Goal: Task Accomplishment & Management: Use online tool/utility

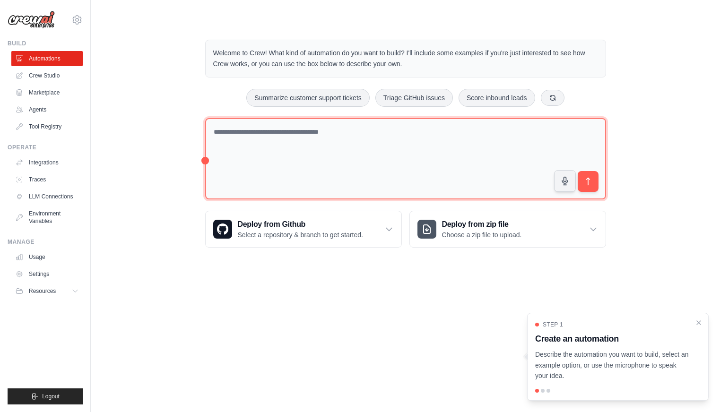
drag, startPoint x: 331, startPoint y: 132, endPoint x: 319, endPoint y: 164, distance: 33.8
click at [331, 131] on textarea at bounding box center [405, 159] width 401 height 82
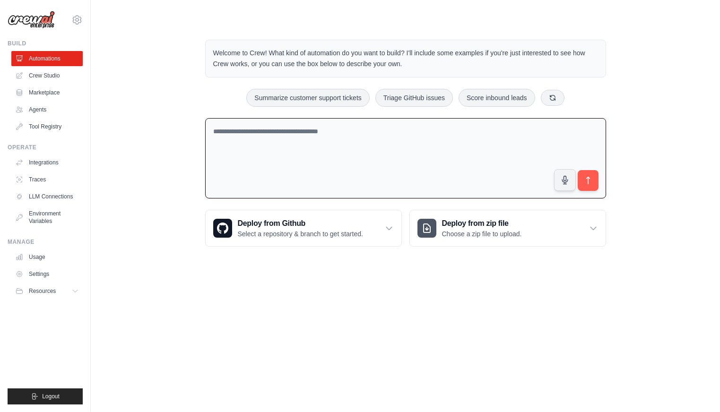
click at [282, 308] on body "[EMAIL_ADDRESS][DOMAIN_NAME] Settings Build Automations Crew Studio" at bounding box center [360, 206] width 720 height 412
click at [306, 157] on textarea at bounding box center [405, 158] width 401 height 81
click at [165, 93] on div "Welcome to Crew! What kind of automation do you want to build? I'll include som…" at bounding box center [405, 143] width 599 height 237
click at [302, 156] on textarea at bounding box center [405, 158] width 401 height 81
click at [198, 96] on div "Welcome to Crew! What kind of automation do you want to build? I'll include som…" at bounding box center [406, 143] width 424 height 237
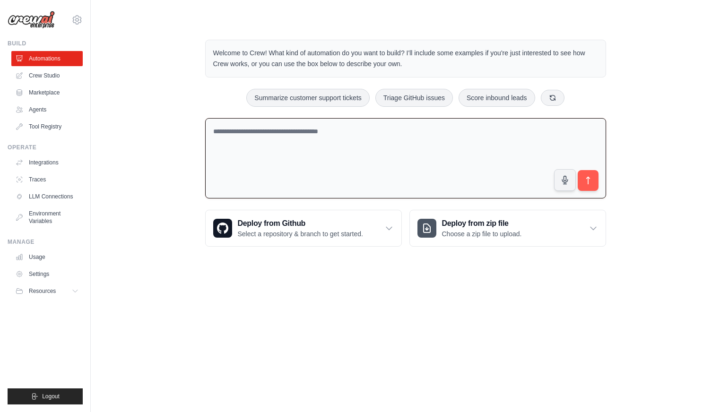
drag, startPoint x: 425, startPoint y: 62, endPoint x: 202, endPoint y: 39, distance: 224.4
click at [202, 39] on div "Welcome to Crew! What kind of automation do you want to build? I'll include som…" at bounding box center [406, 143] width 424 height 237
copy p "Welcome to Crew! What kind of automation do you want to build? I'll include som…"
click at [621, 84] on div "Welcome to Crew! What kind of automation do you want to build? I'll include som…" at bounding box center [405, 143] width 599 height 237
click at [373, 157] on textarea at bounding box center [405, 158] width 401 height 81
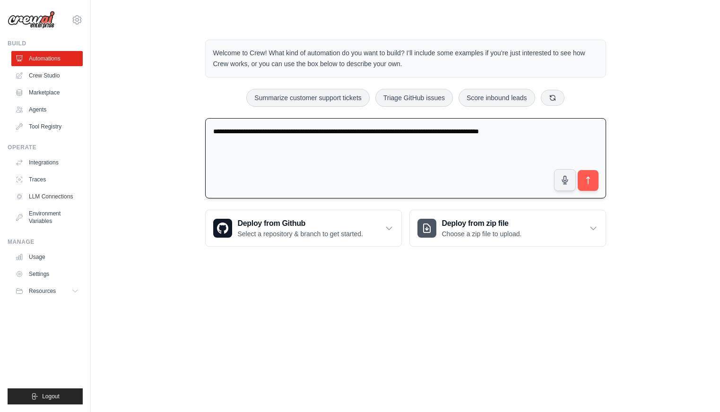
drag, startPoint x: 219, startPoint y: 133, endPoint x: 280, endPoint y: 133, distance: 61.0
click at [198, 130] on div "**********" at bounding box center [406, 143] width 424 height 237
click at [356, 142] on textarea "**********" at bounding box center [405, 158] width 401 height 81
drag, startPoint x: 269, startPoint y: 149, endPoint x: 188, endPoint y: 116, distance: 87.5
click at [188, 116] on div "**********" at bounding box center [405, 143] width 599 height 237
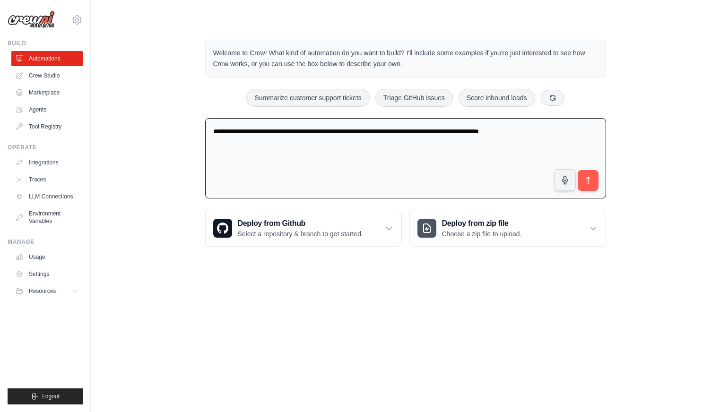
paste textarea
type textarea "**********"
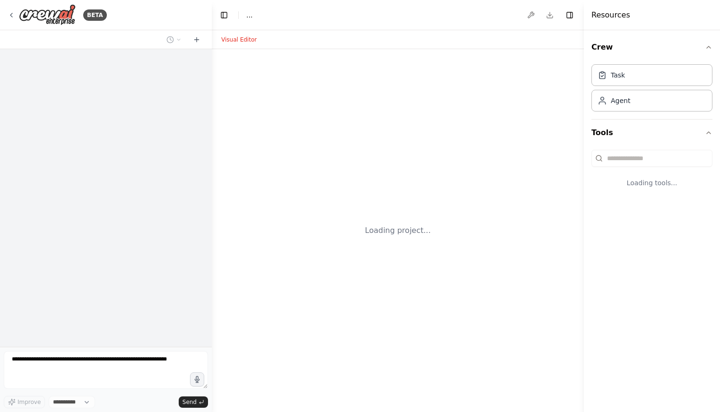
select select "****"
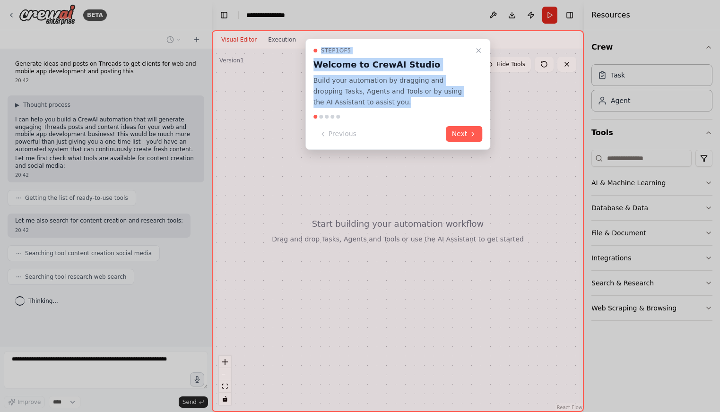
drag, startPoint x: 389, startPoint y: 92, endPoint x: 302, endPoint y: 77, distance: 88.2
click at [302, 77] on div "Step 1 of 5 Welcome to CrewAI Studio Build your automation by dragging and drop…" at bounding box center [398, 221] width 372 height 382
copy div "Step 1 of 5 Welcome to CrewAI Studio Build your automation by dragging and drop…"
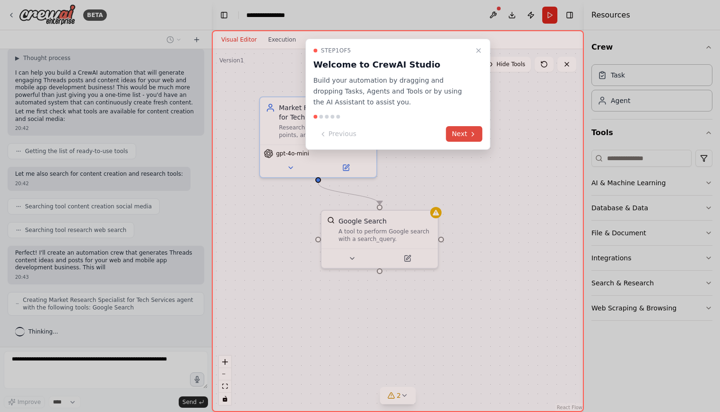
scroll to position [54, 0]
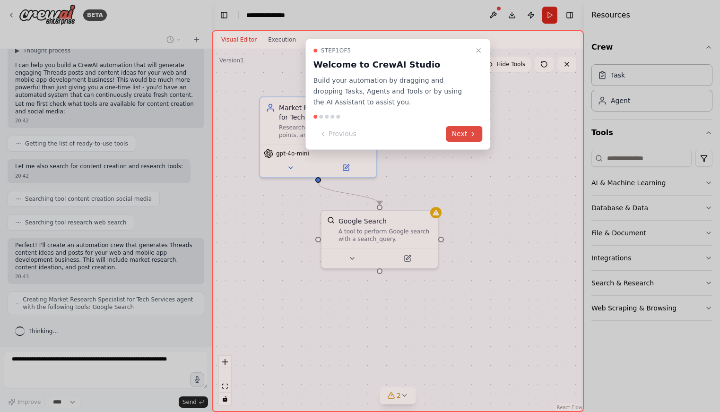
click at [471, 127] on button "Next" at bounding box center [464, 134] width 36 height 16
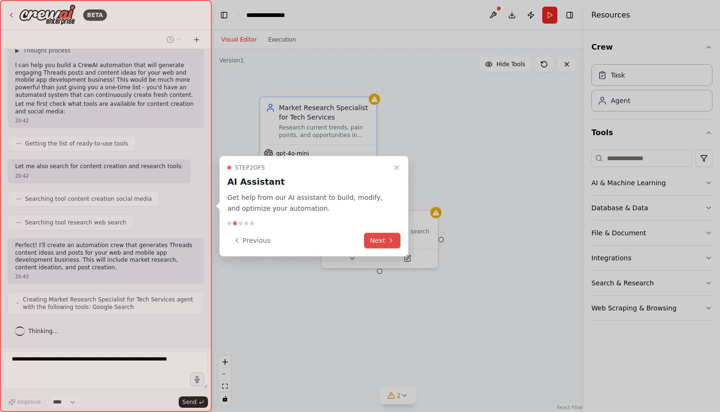
click at [383, 236] on button "Next" at bounding box center [382, 241] width 36 height 16
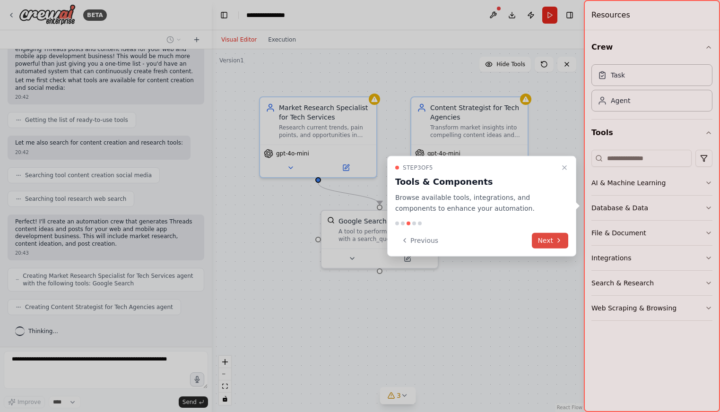
click at [548, 237] on button "Next" at bounding box center [550, 241] width 36 height 16
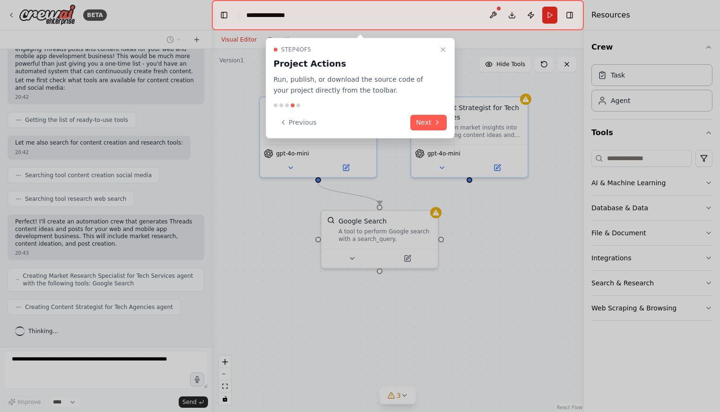
scroll to position [102, 0]
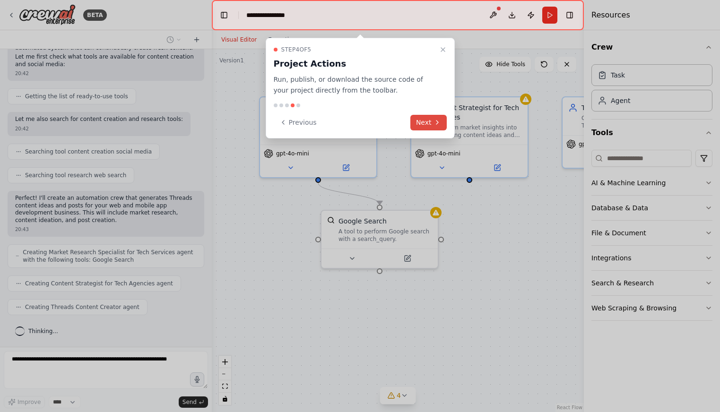
click at [433, 117] on button "Next" at bounding box center [428, 123] width 36 height 16
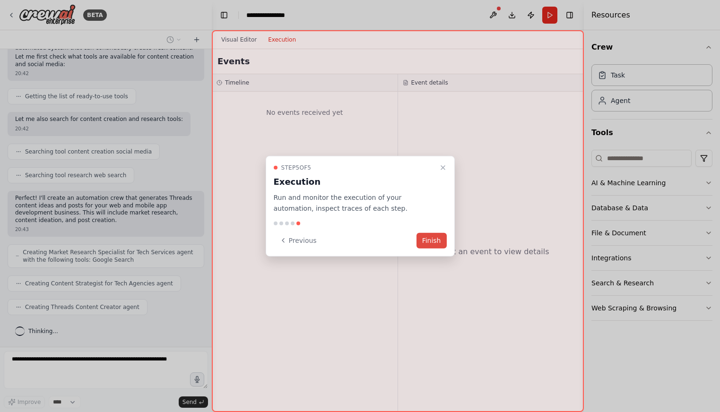
click at [432, 243] on button "Finish" at bounding box center [431, 241] width 30 height 16
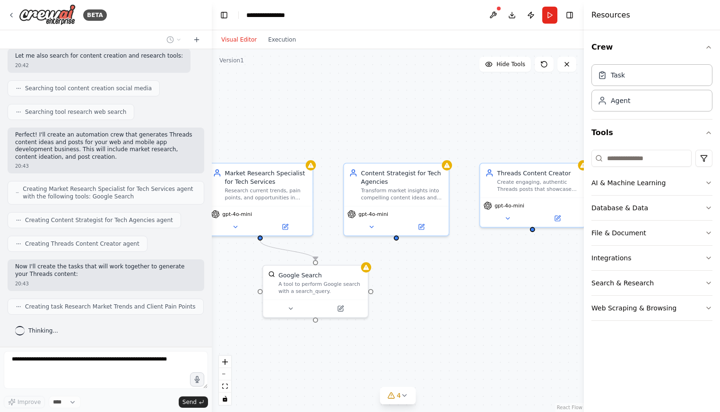
scroll to position [164, 0]
drag, startPoint x: 512, startPoint y: 225, endPoint x: 431, endPoint y: 284, distance: 100.9
click at [431, 284] on div ".deletable-edge-delete-btn { width: 20px; height: 20px; border: 0px solid #ffff…" at bounding box center [398, 230] width 372 height 363
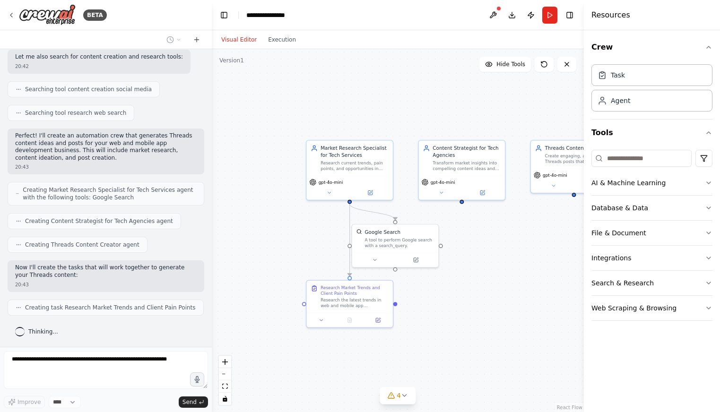
drag, startPoint x: 487, startPoint y: 239, endPoint x: 512, endPoint y: 218, distance: 32.2
click at [512, 218] on div ".deletable-edge-delete-btn { width: 20px; height: 20px; border: 0px solid #ffff…" at bounding box center [398, 230] width 372 height 363
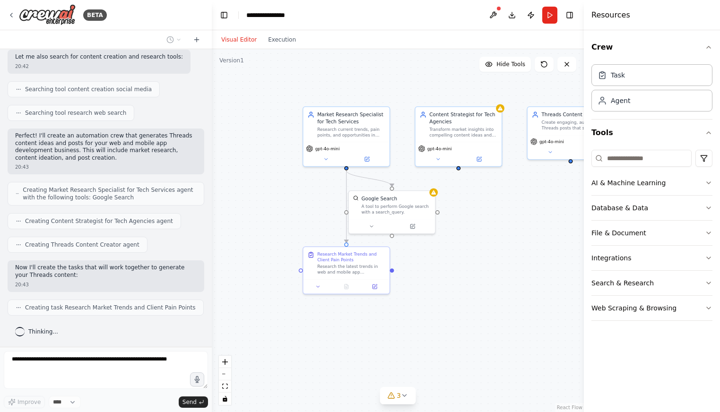
drag, startPoint x: 496, startPoint y: 240, endPoint x: 487, endPoint y: 213, distance: 28.4
click at [487, 213] on div ".deletable-edge-delete-btn { width: 20px; height: 20px; border: 0px solid #ffff…" at bounding box center [398, 230] width 372 height 363
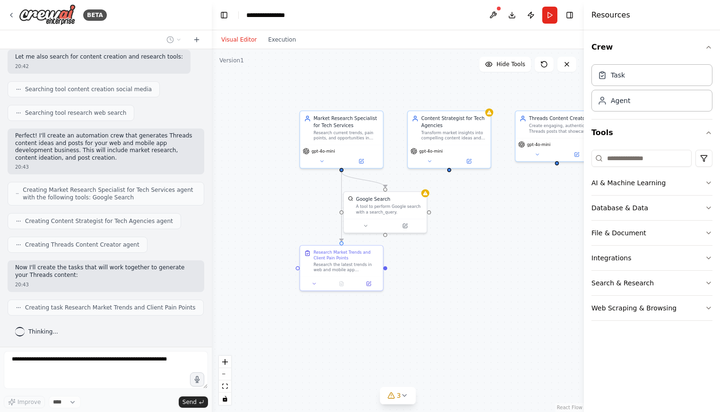
drag, startPoint x: 486, startPoint y: 213, endPoint x: 462, endPoint y: 213, distance: 24.1
click at [462, 213] on div ".deletable-edge-delete-btn { width: 20px; height: 20px; border: 0px solid #ffff…" at bounding box center [398, 230] width 372 height 363
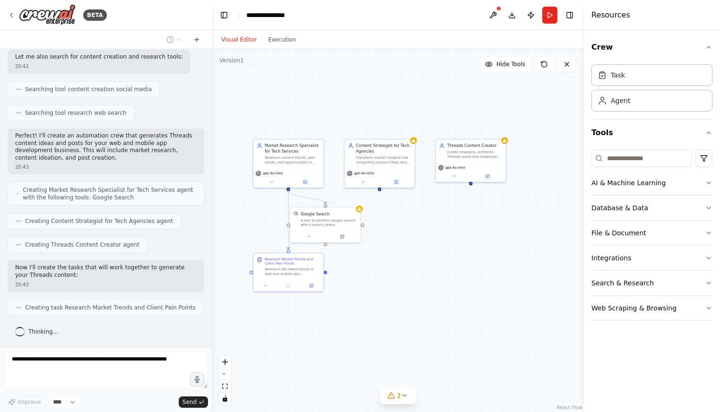
drag, startPoint x: 476, startPoint y: 214, endPoint x: 416, endPoint y: 226, distance: 61.4
click at [416, 226] on div ".deletable-edge-delete-btn { width: 20px; height: 20px; border: 0px solid #ffff…" at bounding box center [398, 230] width 372 height 363
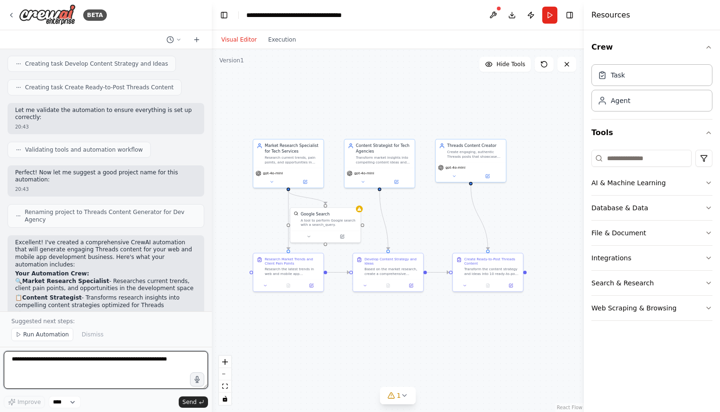
scroll to position [631, 0]
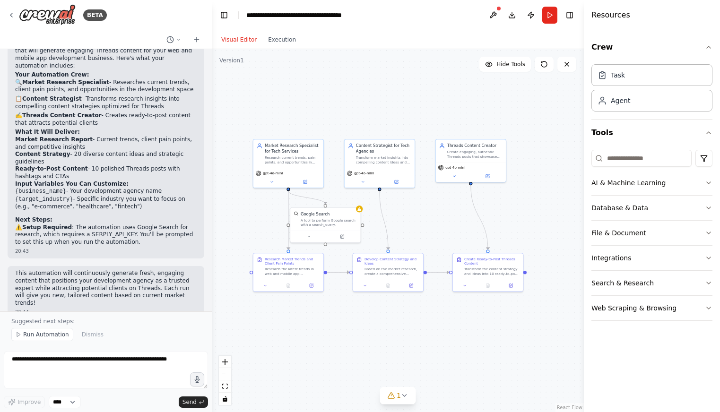
click at [344, 88] on div ".deletable-edge-delete-btn { width: 20px; height: 20px; border: 0px solid #ffff…" at bounding box center [398, 230] width 372 height 363
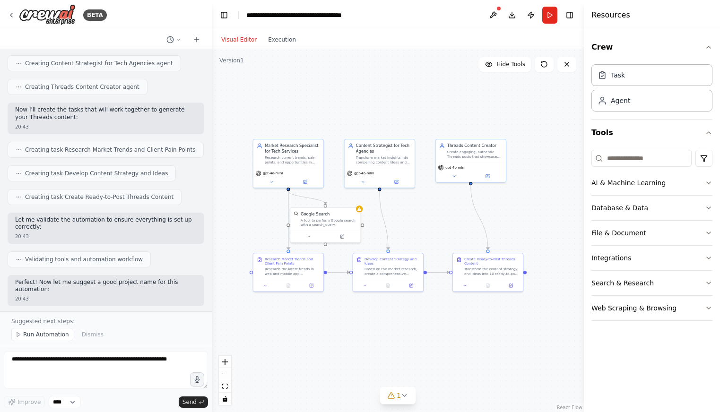
scroll to position [56, 0]
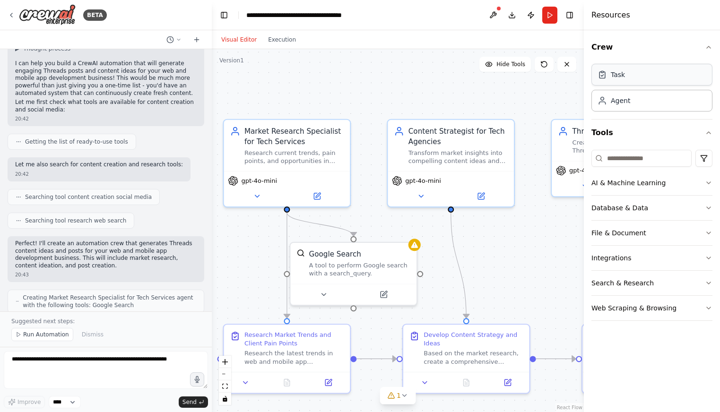
click at [646, 77] on div "Task" at bounding box center [651, 75] width 121 height 22
click at [601, 72] on rect at bounding box center [602, 71] width 2 height 1
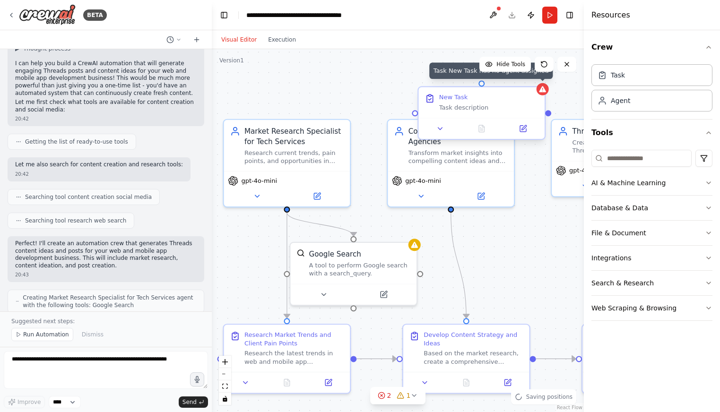
click at [540, 90] on icon at bounding box center [542, 89] width 7 height 6
click at [538, 77] on icon at bounding box center [538, 78] width 4 height 5
click at [347, 84] on div ".deletable-edge-delete-btn { width: 20px; height: 20px; border: 0px solid #ffff…" at bounding box center [398, 230] width 372 height 363
click at [546, 89] on icon at bounding box center [542, 89] width 8 height 8
click at [537, 78] on icon at bounding box center [538, 78] width 4 height 5
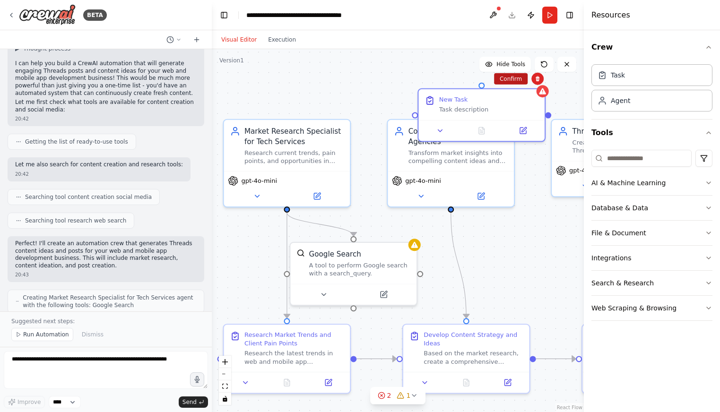
click at [506, 80] on button "Confirm" at bounding box center [511, 78] width 34 height 11
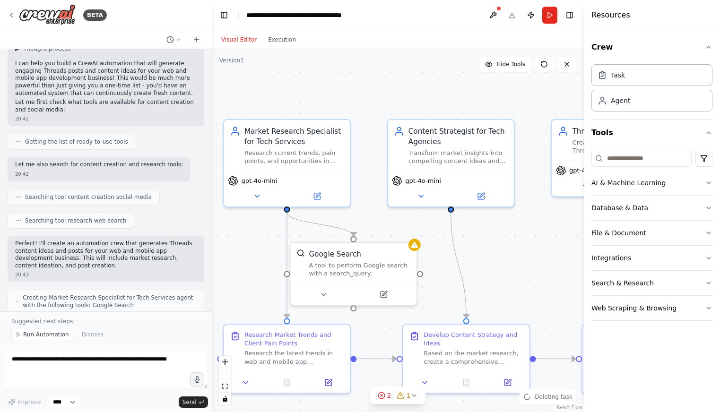
click at [354, 79] on div ".deletable-edge-delete-btn { width: 20px; height: 20px; border: 0px solid #ffff…" at bounding box center [398, 230] width 372 height 363
click at [269, 157] on div "Research current trends, pain points, and opportunities in web and mobile app d…" at bounding box center [293, 155] width 99 height 17
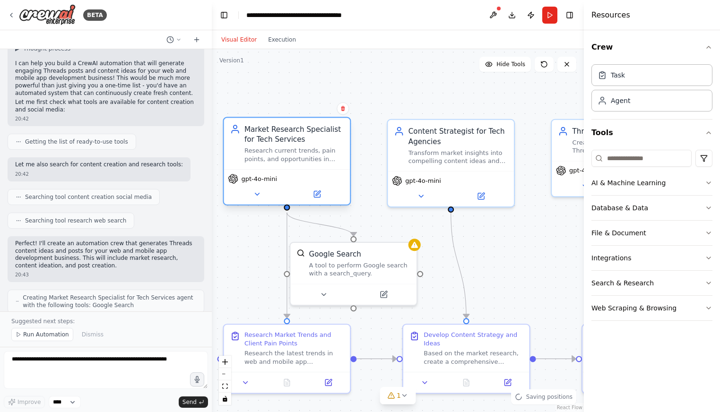
click at [308, 143] on div "Market Research Specialist for Tech Services" at bounding box center [293, 134] width 99 height 20
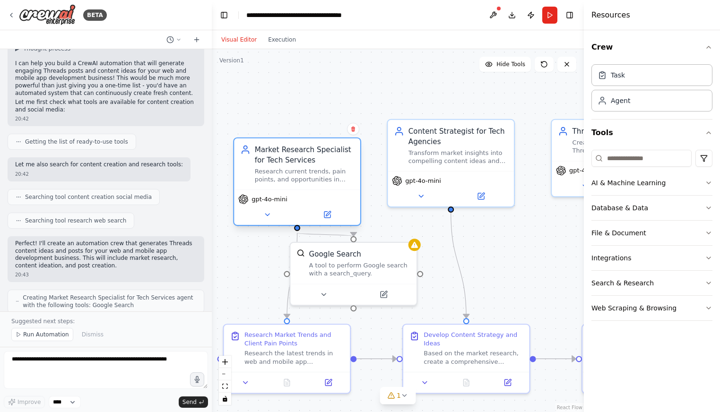
drag, startPoint x: 262, startPoint y: 156, endPoint x: 278, endPoint y: 127, distance: 32.6
click at [278, 167] on div "Research current trends, pain points, and opportunities in web and mobile app d…" at bounding box center [304, 175] width 99 height 17
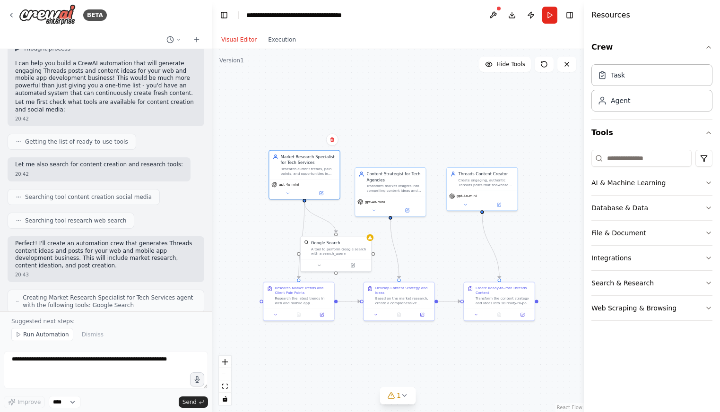
click at [498, 234] on div ".deletable-edge-delete-btn { width: 20px; height: 20px; border: 0px solid #ffff…" at bounding box center [398, 230] width 372 height 363
click at [552, 18] on button "Run" at bounding box center [549, 15] width 15 height 17
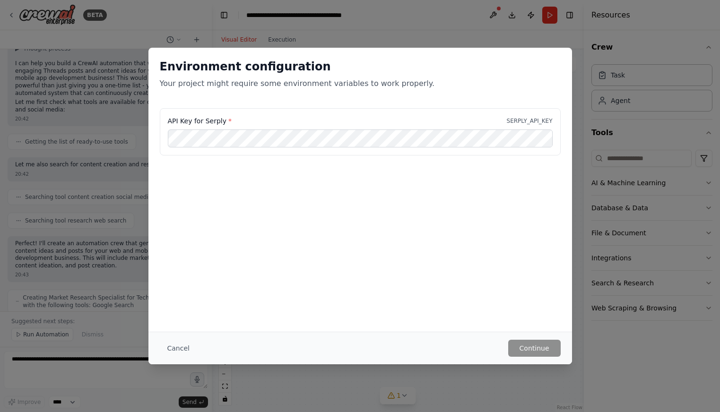
click at [283, 126] on div "API Key for Serply * SERPLY_API_KEY" at bounding box center [360, 131] width 401 height 47
click at [518, 118] on p "SERPLY_API_KEY" at bounding box center [530, 121] width 46 height 8
drag, startPoint x: 228, startPoint y: 118, endPoint x: 165, endPoint y: 119, distance: 63.8
click at [165, 119] on div "API Key for Serply * SERPLY_API_KEY" at bounding box center [360, 131] width 401 height 47
click at [243, 113] on div "API Key for Serply * SERPLY_API_KEY" at bounding box center [360, 131] width 401 height 47
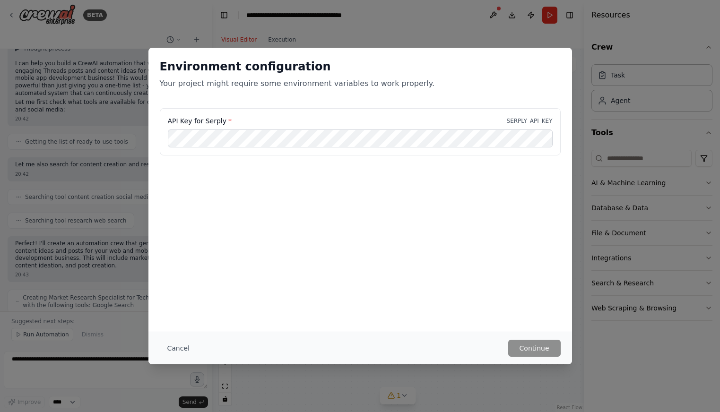
drag, startPoint x: 245, startPoint y: 128, endPoint x: 140, endPoint y: 80, distance: 115.5
click at [140, 80] on div "Environment configuration Your project might require some environment variables…" at bounding box center [360, 206] width 720 height 412
click at [240, 83] on p "Your project might require some environment variables to work properly." at bounding box center [360, 83] width 401 height 11
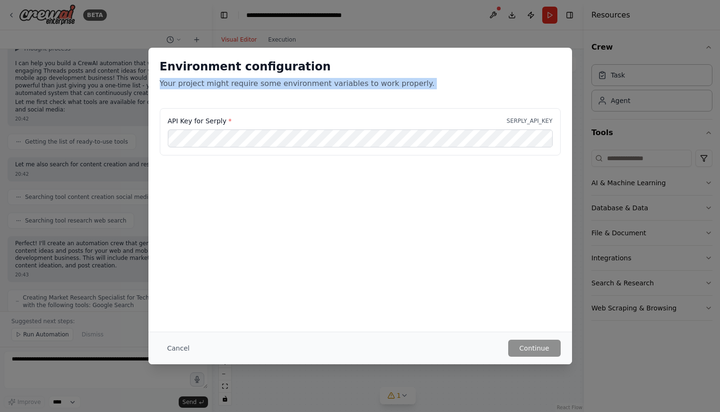
copy p "Your project might require some environment variables to work properly."
click at [280, 165] on div "API Key for Serply * SERPLY_API_KEY" at bounding box center [360, 137] width 424 height 59
click at [268, 147] on div "API Key for Serply * SERPLY_API_KEY" at bounding box center [360, 131] width 401 height 47
drag, startPoint x: 240, startPoint y: 176, endPoint x: 235, endPoint y: 165, distance: 12.6
click at [240, 173] on div "API Key for Serply * SERPLY_API_KEY" at bounding box center [360, 155] width 424 height 95
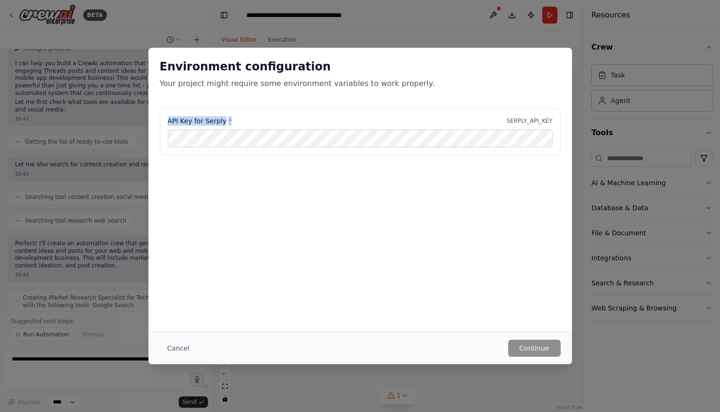
drag, startPoint x: 231, startPoint y: 124, endPoint x: 156, endPoint y: 122, distance: 74.7
click at [156, 122] on div "API Key for Serply * SERPLY_API_KEY" at bounding box center [360, 137] width 424 height 59
copy label "API Key for Serply *"
click at [330, 70] on h2 "Environment configuration" at bounding box center [360, 66] width 401 height 15
drag, startPoint x: 445, startPoint y: 20, endPoint x: 442, endPoint y: 44, distance: 24.3
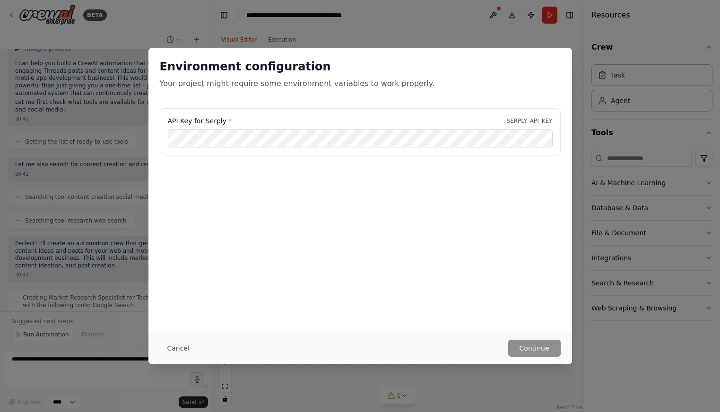
click at [445, 19] on div "Environment configuration Your project might require some environment variables…" at bounding box center [360, 206] width 720 height 412
click at [452, 11] on div "Environment configuration Your project might require some environment variables…" at bounding box center [360, 206] width 720 height 412
click at [519, 31] on div "Environment configuration Your project might require some environment variables…" at bounding box center [360, 206] width 720 height 412
click at [188, 345] on button "Cancel" at bounding box center [178, 348] width 37 height 17
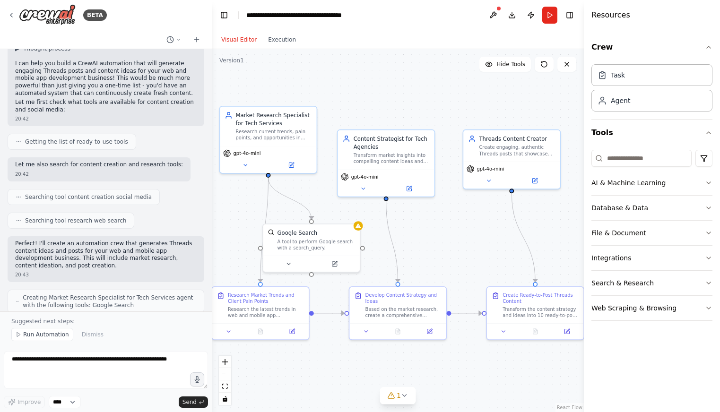
drag, startPoint x: 351, startPoint y: 125, endPoint x: 319, endPoint y: 99, distance: 41.3
click at [319, 99] on div ".deletable-edge-delete-btn { width: 20px; height: 20px; border: 0px solid #ffff…" at bounding box center [398, 230] width 372 height 363
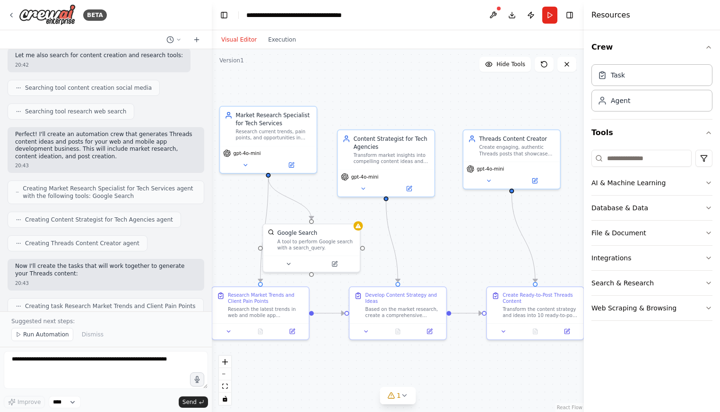
scroll to position [0, 0]
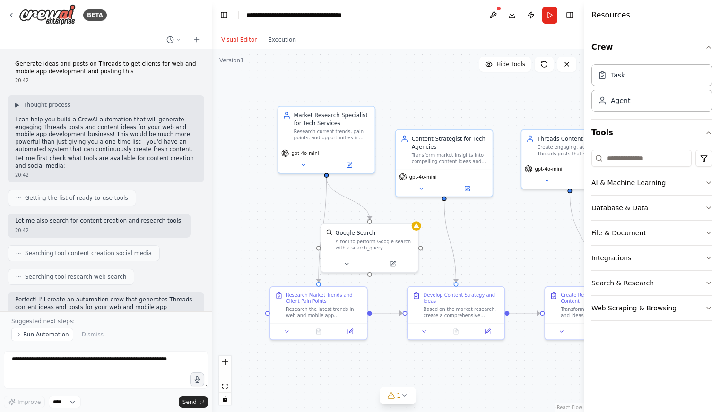
drag, startPoint x: 414, startPoint y: 85, endPoint x: 472, endPoint y: 85, distance: 58.1
click at [472, 85] on div ".deletable-edge-delete-btn { width: 20px; height: 20px; border: 0px solid #ffff…" at bounding box center [398, 230] width 372 height 363
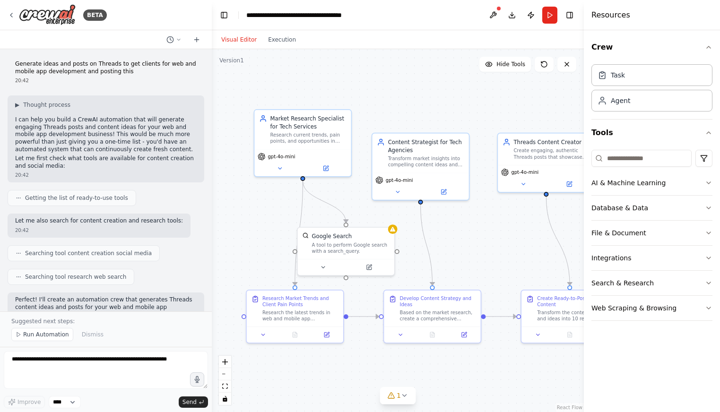
drag, startPoint x: 496, startPoint y: 231, endPoint x: 473, endPoint y: 234, distance: 23.8
click at [473, 234] on div ".deletable-edge-delete-btn { width: 20px; height: 20px; border: 0px solid #ffff…" at bounding box center [398, 230] width 372 height 363
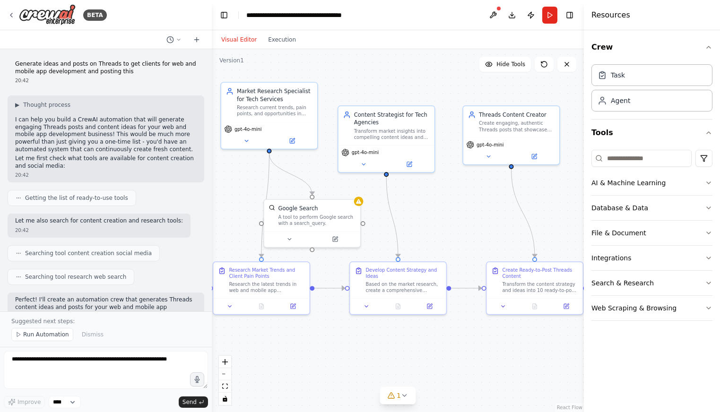
drag, startPoint x: 473, startPoint y: 234, endPoint x: 450, endPoint y: 214, distance: 30.2
click at [450, 214] on div ".deletable-edge-delete-btn { width: 20px; height: 20px; border: 0px solid #ffff…" at bounding box center [398, 230] width 372 height 363
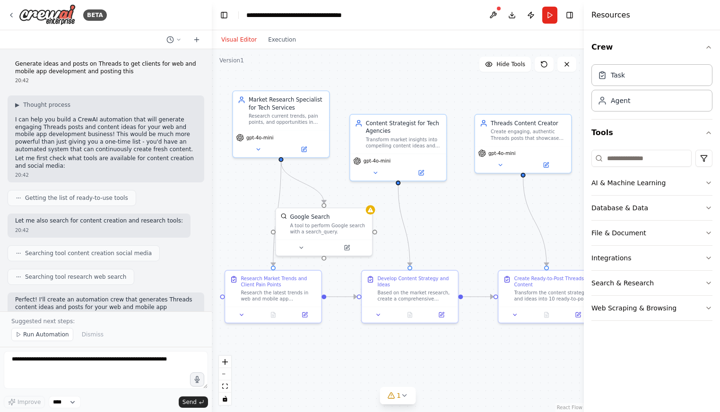
drag, startPoint x: 447, startPoint y: 214, endPoint x: 467, endPoint y: 242, distance: 33.9
click at [467, 242] on div ".deletable-edge-delete-btn { width: 20px; height: 20px; border: 0px solid #ffff…" at bounding box center [398, 230] width 372 height 363
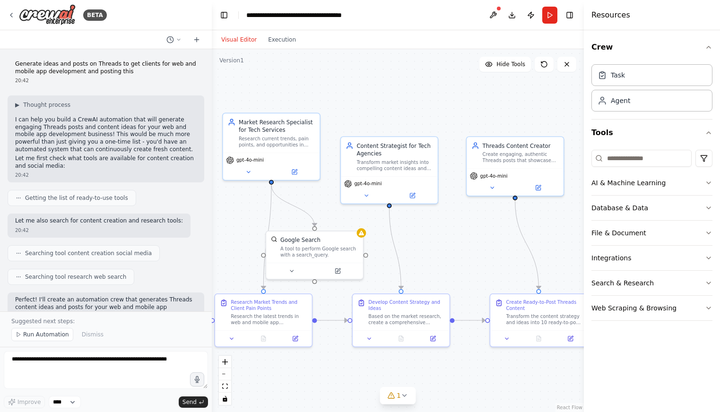
drag, startPoint x: 402, startPoint y: 114, endPoint x: 373, endPoint y: 109, distance: 29.3
click at [373, 109] on div ".deletable-edge-delete-btn { width: 20px; height: 20px; border: 0px solid #ffff…" at bounding box center [398, 230] width 372 height 363
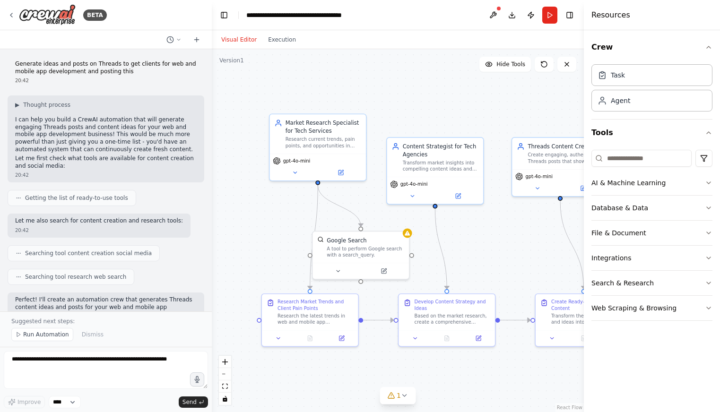
drag, startPoint x: 416, startPoint y: 109, endPoint x: 462, endPoint y: 111, distance: 45.9
click at [462, 111] on div ".deletable-edge-delete-btn { width: 20px; height: 20px; border: 0px solid #ffff…" at bounding box center [398, 230] width 372 height 363
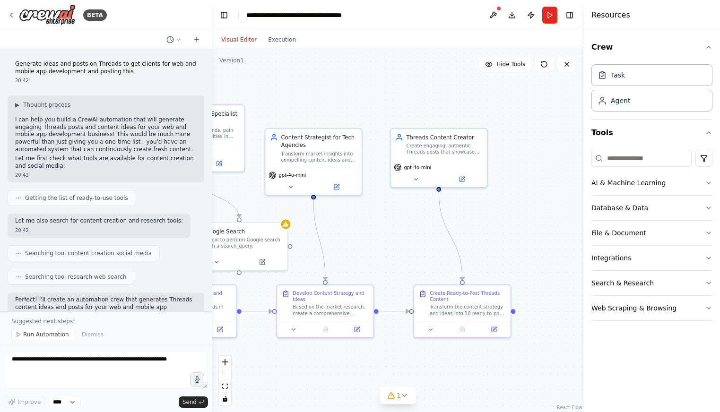
drag, startPoint x: 474, startPoint y: 238, endPoint x: 375, endPoint y: 232, distance: 99.5
click at [375, 232] on div ".deletable-edge-delete-btn { width: 20px; height: 20px; border: 0px solid #ffff…" at bounding box center [398, 230] width 372 height 363
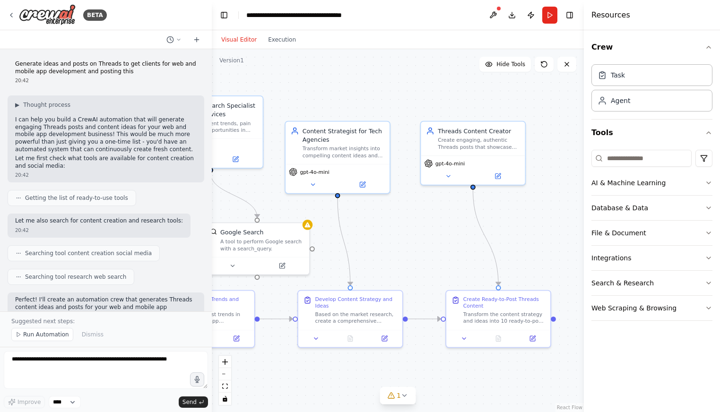
drag, startPoint x: 386, startPoint y: 234, endPoint x: 468, endPoint y: 238, distance: 81.9
click at [468, 238] on div ".deletable-edge-delete-btn { width: 20px; height: 20px; border: 0px solid #ffff…" at bounding box center [398, 230] width 372 height 363
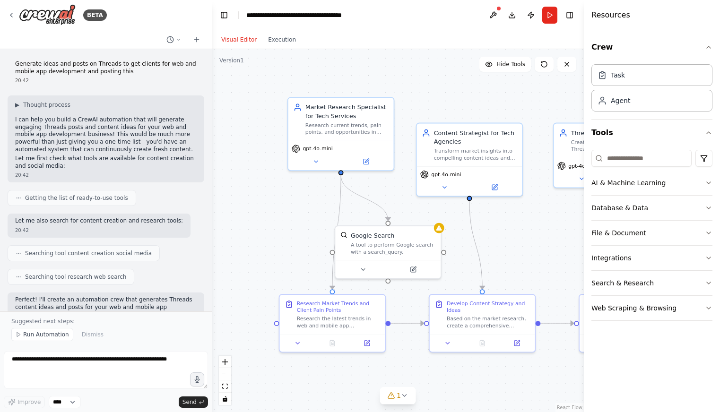
drag, startPoint x: 340, startPoint y: 94, endPoint x: 427, endPoint y: 96, distance: 87.5
click at [427, 95] on div ".deletable-edge-delete-btn { width: 20px; height: 20px; border: 0px solid #ffff…" at bounding box center [398, 230] width 372 height 363
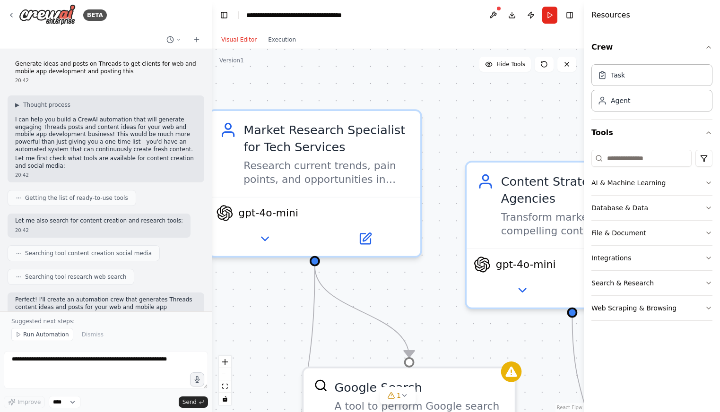
drag, startPoint x: 468, startPoint y: 104, endPoint x: 434, endPoint y: 141, distance: 49.2
click at [486, 128] on div ".deletable-edge-delete-btn { width: 20px; height: 20px; border: 0px solid #ffff…" at bounding box center [398, 230] width 372 height 363
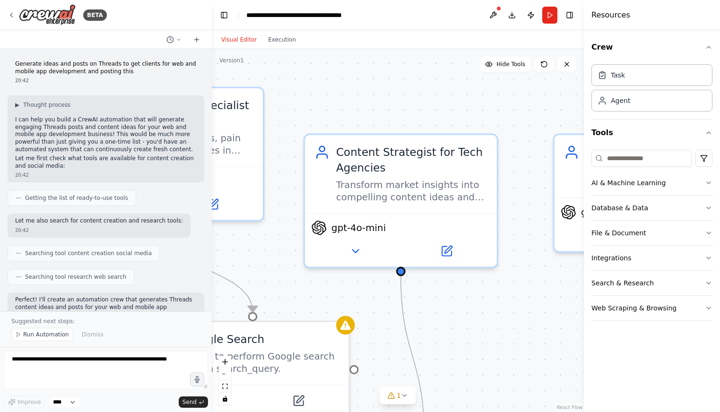
drag, startPoint x: 451, startPoint y: 119, endPoint x: 288, endPoint y: 89, distance: 165.3
click at [288, 89] on div ".deletable-edge-delete-btn { width: 20px; height: 20px; border: 0px solid #ffff…" at bounding box center [398, 230] width 372 height 363
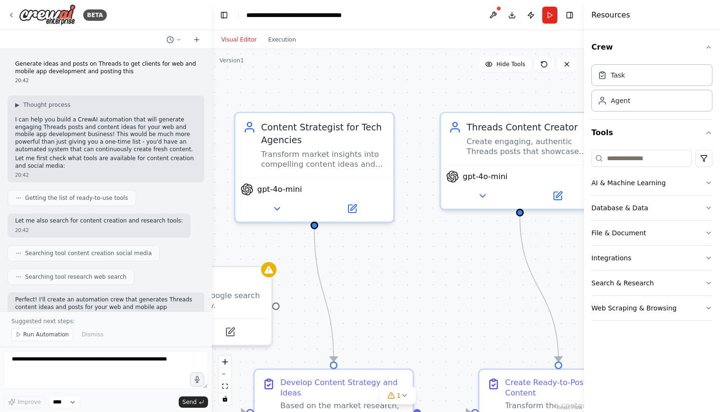
drag, startPoint x: 468, startPoint y: 280, endPoint x: 422, endPoint y: 254, distance: 52.9
click at [422, 254] on div ".deletable-edge-delete-btn { width: 20px; height: 20px; border: 0px solid #ffff…" at bounding box center [398, 230] width 372 height 363
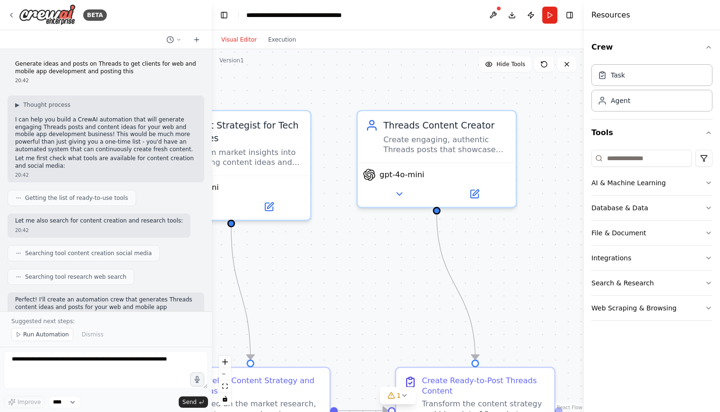
drag, startPoint x: 321, startPoint y: 211, endPoint x: 311, endPoint y: 210, distance: 9.5
click at [311, 210] on div ".deletable-edge-delete-btn { width: 20px; height: 20px; border: 0px solid #ffff…" at bounding box center [398, 230] width 372 height 363
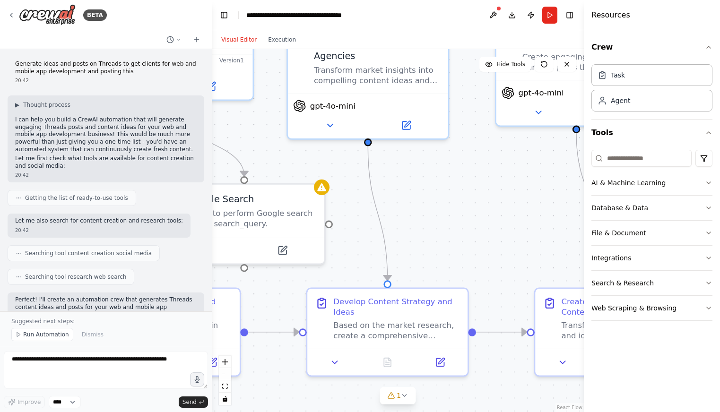
drag, startPoint x: 388, startPoint y: 278, endPoint x: 489, endPoint y: 176, distance: 143.4
click at [489, 176] on div ".deletable-edge-delete-btn { width: 20px; height: 20px; border: 0px solid #ffff…" at bounding box center [398, 230] width 372 height 363
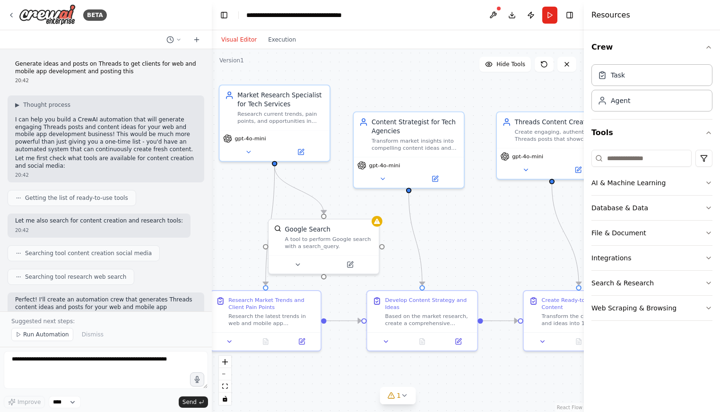
drag, startPoint x: 381, startPoint y: 180, endPoint x: 550, endPoint y: 234, distance: 178.4
click at [549, 234] on div ".deletable-edge-delete-btn { width: 20px; height: 20px; border: 0px solid #ffff…" at bounding box center [398, 230] width 372 height 363
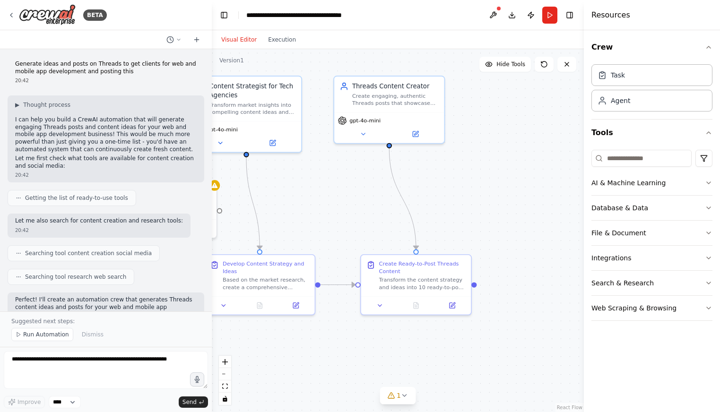
drag, startPoint x: 521, startPoint y: 219, endPoint x: 336, endPoint y: 178, distance: 189.3
click at [336, 178] on div ".deletable-edge-delete-btn { width: 20px; height: 20px; border: 0px solid #ffff…" at bounding box center [398, 230] width 372 height 363
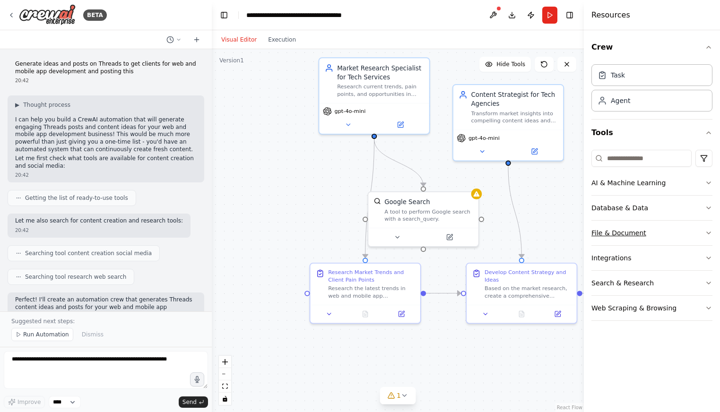
drag, startPoint x: 364, startPoint y: 217, endPoint x: 626, endPoint y: 226, distance: 262.1
click at [626, 226] on div "BETA Generate ideas and posts on Threads to get clients for web and mobile app …" at bounding box center [360, 206] width 720 height 412
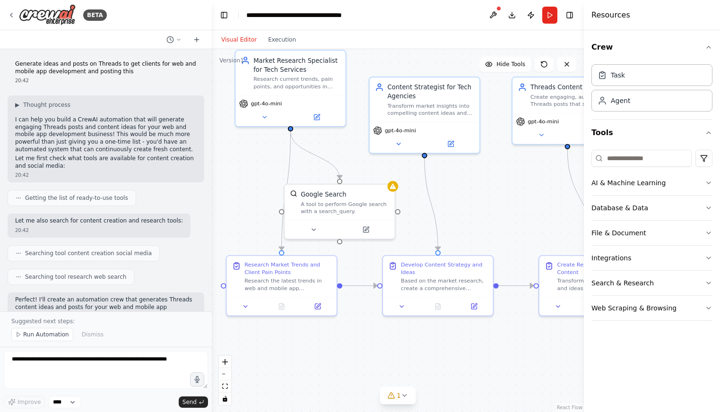
drag, startPoint x: 543, startPoint y: 209, endPoint x: 482, endPoint y: 205, distance: 61.2
click at [482, 205] on div ".deletable-edge-delete-btn { width: 20px; height: 20px; border: 0px solid #ffff…" at bounding box center [398, 230] width 372 height 363
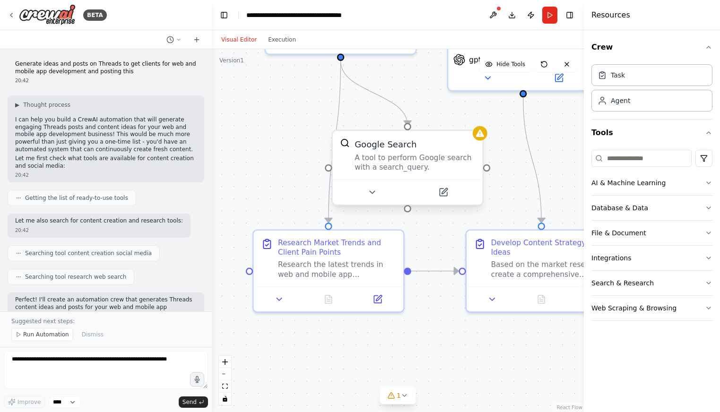
drag, startPoint x: 396, startPoint y: 226, endPoint x: 434, endPoint y: 172, distance: 66.2
click at [472, 177] on div ".deletable-edge-delete-btn { width: 20px; height: 20px; border: 0px solid #ffff…" at bounding box center [398, 230] width 372 height 363
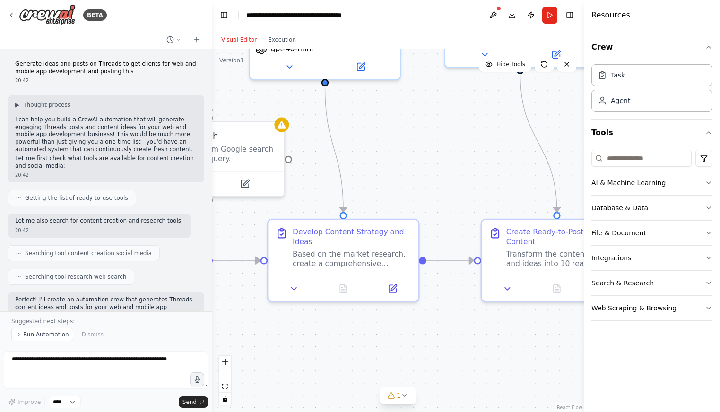
drag, startPoint x: 387, startPoint y: 162, endPoint x: 342, endPoint y: 163, distance: 44.4
click at [337, 162] on div ".deletable-edge-delete-btn { width: 20px; height: 20px; border: 0px solid #ffff…" at bounding box center [398, 230] width 372 height 363
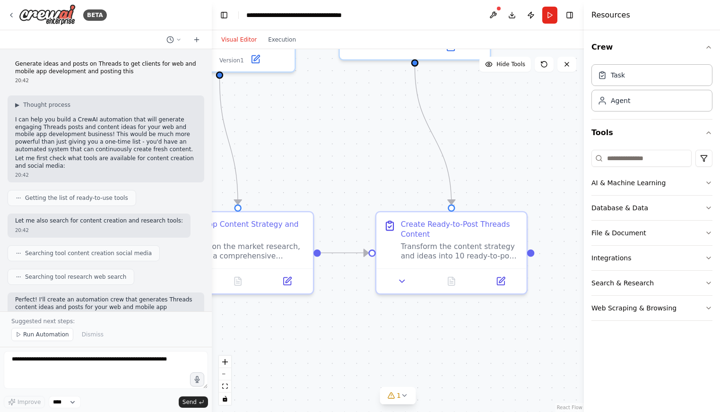
drag, startPoint x: 307, startPoint y: 158, endPoint x: 249, endPoint y: 159, distance: 57.7
click at [249, 158] on div ".deletable-edge-delete-btn { width: 20px; height: 20px; border: 0px solid #ffff…" at bounding box center [398, 230] width 372 height 363
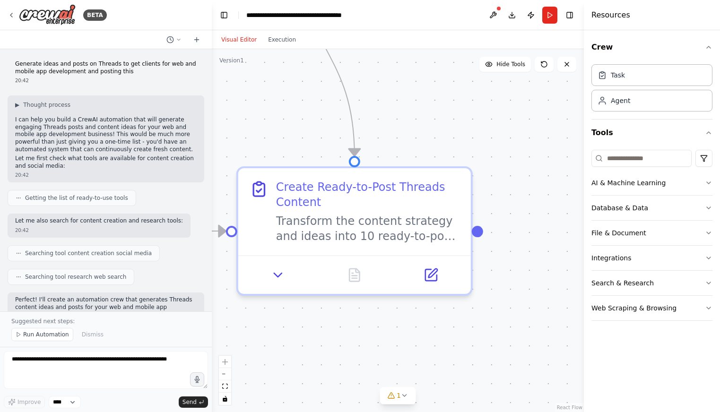
drag, startPoint x: 444, startPoint y: 329, endPoint x: 401, endPoint y: 300, distance: 51.8
click at [416, 318] on div ".deletable-edge-delete-btn { width: 20px; height: 20px; border: 0px solid #ffff…" at bounding box center [398, 230] width 372 height 363
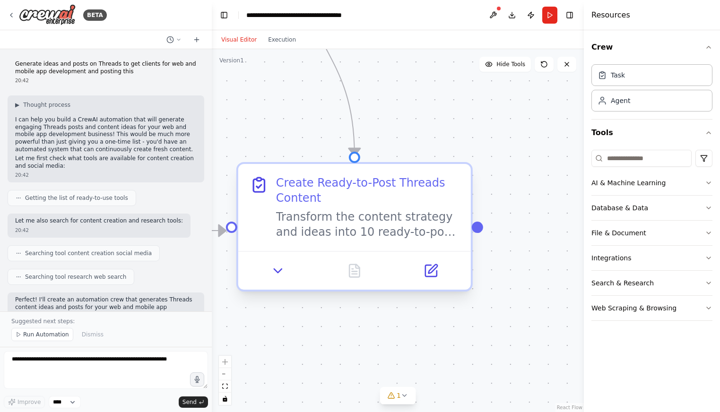
click at [363, 227] on div "Transform the content strategy and ideas into 10 ready-to-post Threads posts fo…" at bounding box center [367, 224] width 183 height 30
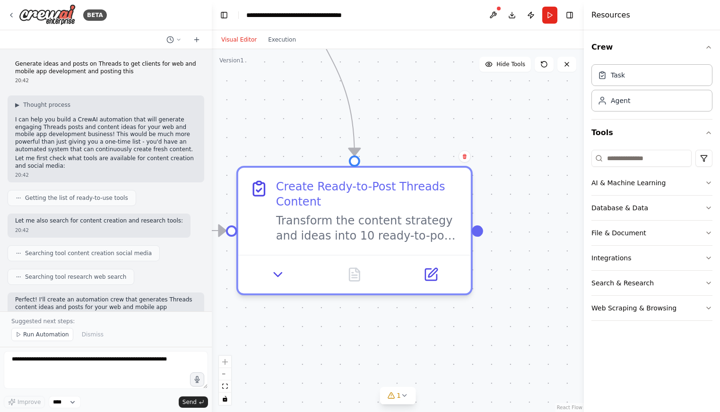
click at [399, 329] on div ".deletable-edge-delete-btn { width: 20px; height: 20px; border: 0px solid #ffff…" at bounding box center [398, 230] width 372 height 363
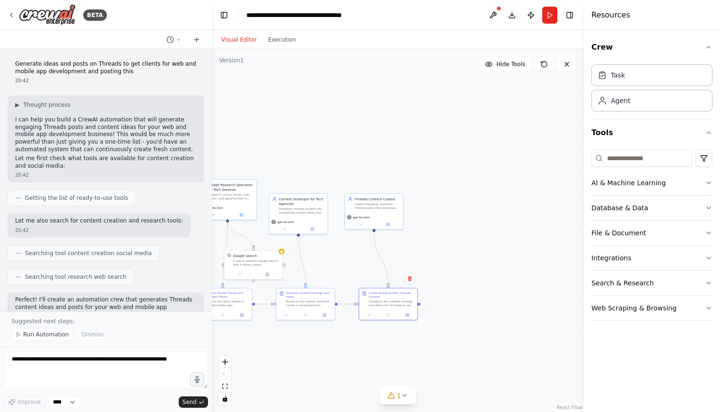
click at [430, 259] on div ".deletable-edge-delete-btn { width: 20px; height: 20px; border: 0px solid #ffff…" at bounding box center [398, 230] width 372 height 363
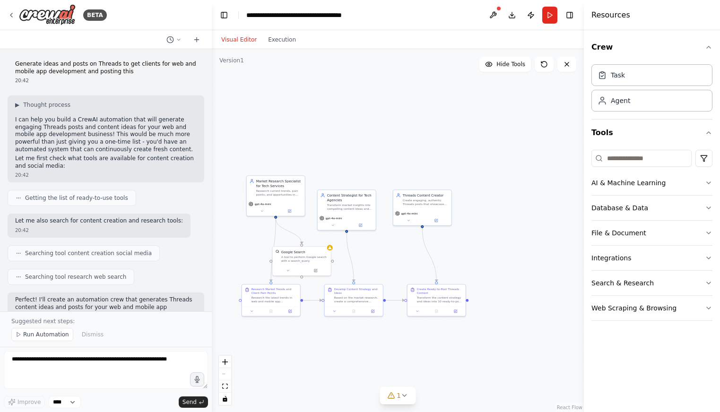
drag, startPoint x: 342, startPoint y: 264, endPoint x: 478, endPoint y: 242, distance: 137.4
click at [478, 242] on div ".deletable-edge-delete-btn { width: 20px; height: 20px; border: 0px solid #ffff…" at bounding box center [398, 230] width 372 height 363
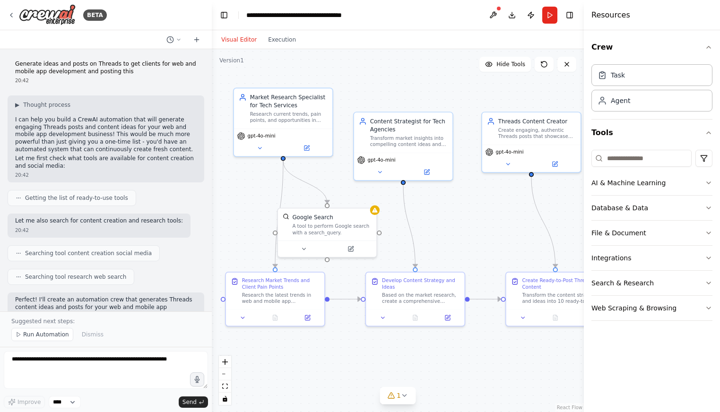
drag, startPoint x: 431, startPoint y: 247, endPoint x: 442, endPoint y: 232, distance: 18.9
click at [442, 232] on div ".deletable-edge-delete-btn { width: 20px; height: 20px; border: 0px solid #ffff…" at bounding box center [398, 230] width 372 height 363
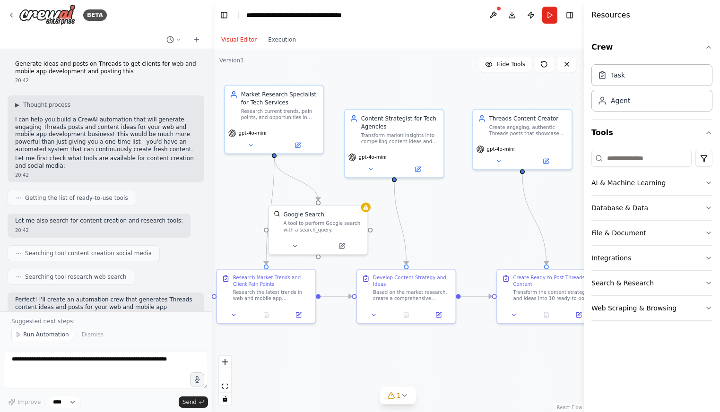
drag, startPoint x: 450, startPoint y: 236, endPoint x: 420, endPoint y: 238, distance: 29.8
click at [420, 238] on div ".deletable-edge-delete-btn { width: 20px; height: 20px; border: 0px solid #ffff…" at bounding box center [398, 230] width 372 height 363
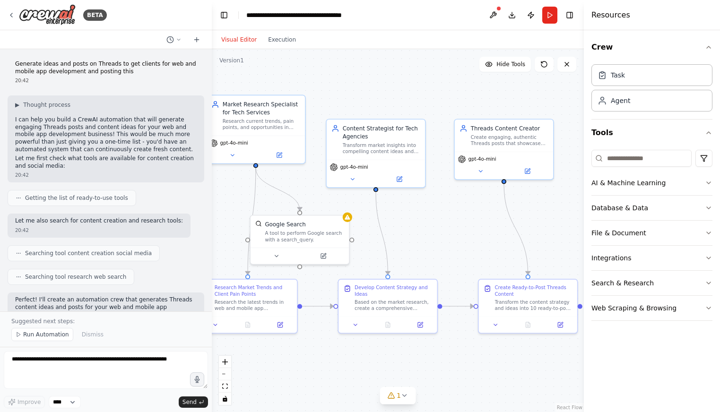
drag, startPoint x: 466, startPoint y: 215, endPoint x: 456, endPoint y: 224, distance: 14.1
click at [456, 224] on div ".deletable-edge-delete-btn { width: 20px; height: 20px; border: 0px solid #ffff…" at bounding box center [398, 230] width 372 height 363
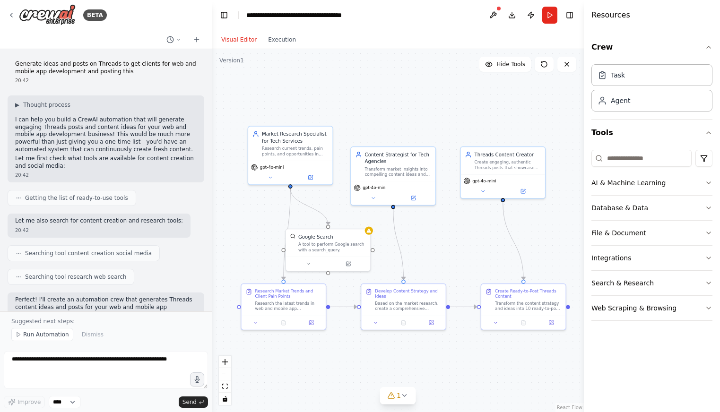
drag, startPoint x: 434, startPoint y: 184, endPoint x: 409, endPoint y: 105, distance: 82.8
click at [451, 198] on div ".deletable-edge-delete-btn { width: 20px; height: 20px; border: 0px solid #ffff…" at bounding box center [398, 230] width 372 height 363
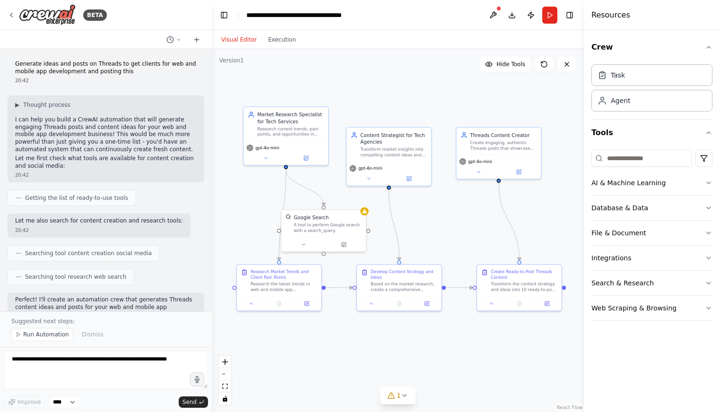
drag, startPoint x: 478, startPoint y: 252, endPoint x: 474, endPoint y: 233, distance: 19.4
click at [474, 233] on div ".deletable-edge-delete-btn { width: 20px; height: 20px; border: 0px solid #ffff…" at bounding box center [398, 230] width 372 height 363
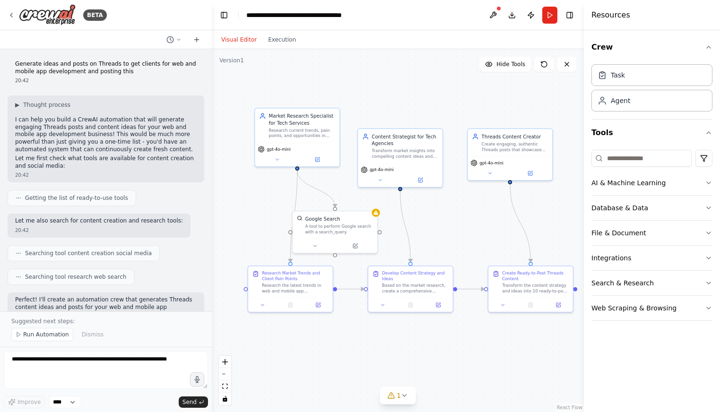
drag, startPoint x: 399, startPoint y: 100, endPoint x: 442, endPoint y: 96, distance: 43.2
click at [442, 96] on div ".deletable-edge-delete-btn { width: 20px; height: 20px; border: 0px solid #ffff…" at bounding box center [398, 230] width 372 height 363
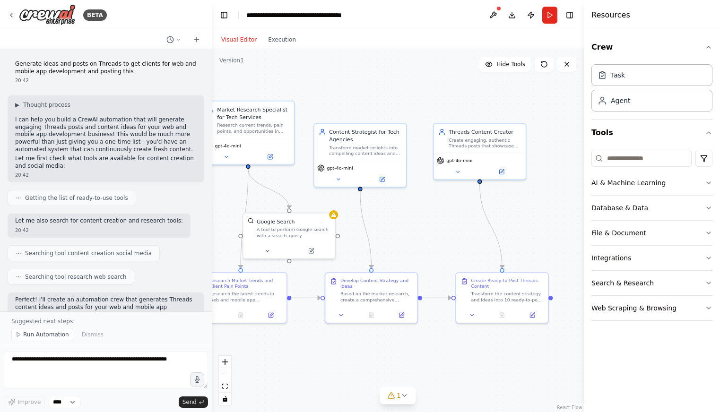
drag, startPoint x: 449, startPoint y: 78, endPoint x: 370, endPoint y: 81, distance: 79.5
click at [370, 81] on div ".deletable-edge-delete-btn { width: 20px; height: 20px; border: 0px solid #ffff…" at bounding box center [398, 230] width 372 height 363
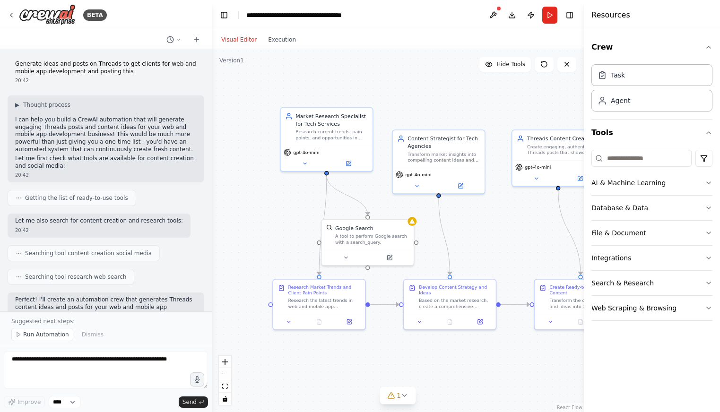
drag, startPoint x: 444, startPoint y: 103, endPoint x: 508, endPoint y: 95, distance: 64.3
click at [512, 96] on div ".deletable-edge-delete-btn { width: 20px; height: 20px; border: 0px solid #ffff…" at bounding box center [398, 230] width 372 height 363
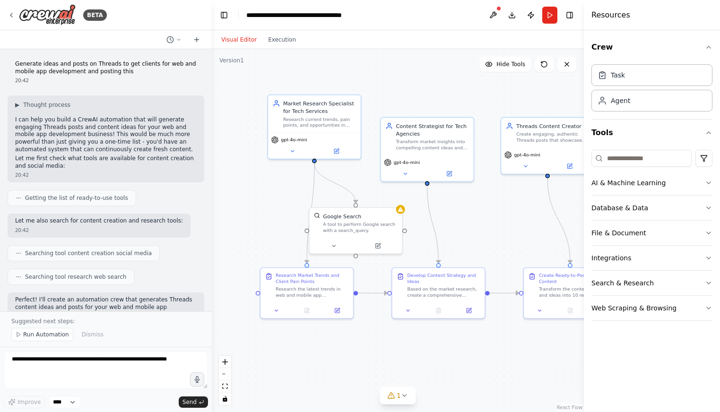
drag, startPoint x: 499, startPoint y: 91, endPoint x: 493, endPoint y: 93, distance: 6.6
click at [493, 93] on div ".deletable-edge-delete-btn { width: 20px; height: 20px; border: 0px solid #ffff…" at bounding box center [398, 230] width 372 height 363
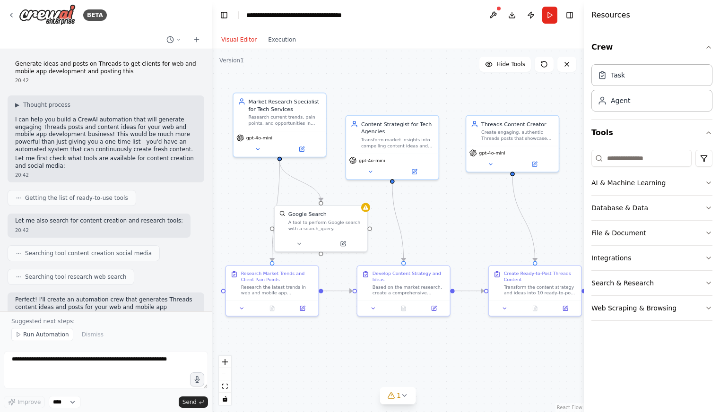
drag, startPoint x: 426, startPoint y: 94, endPoint x: 397, endPoint y: 89, distance: 29.2
click at [397, 89] on div ".deletable-edge-delete-btn { width: 20px; height: 20px; border: 0px solid #ffff…" at bounding box center [398, 230] width 372 height 363
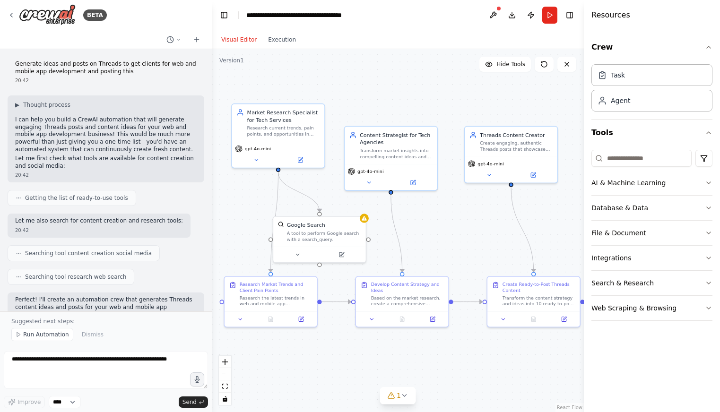
drag, startPoint x: 447, startPoint y: 94, endPoint x: 445, endPoint y: 104, distance: 11.0
click at [445, 104] on div ".deletable-edge-delete-btn { width: 20px; height: 20px; border: 0px solid #ffff…" at bounding box center [398, 230] width 372 height 363
click at [381, 89] on div ".deletable-edge-delete-btn { width: 20px; height: 20px; border: 0px solid #ffff…" at bounding box center [398, 230] width 372 height 363
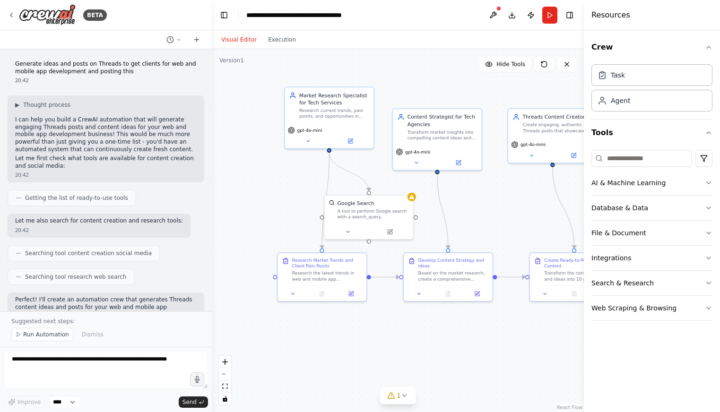
drag, startPoint x: 381, startPoint y: 89, endPoint x: 427, endPoint y: 73, distance: 49.5
click at [427, 73] on div ".deletable-edge-delete-btn { width: 20px; height: 20px; border: 0px solid #ffff…" at bounding box center [398, 230] width 372 height 363
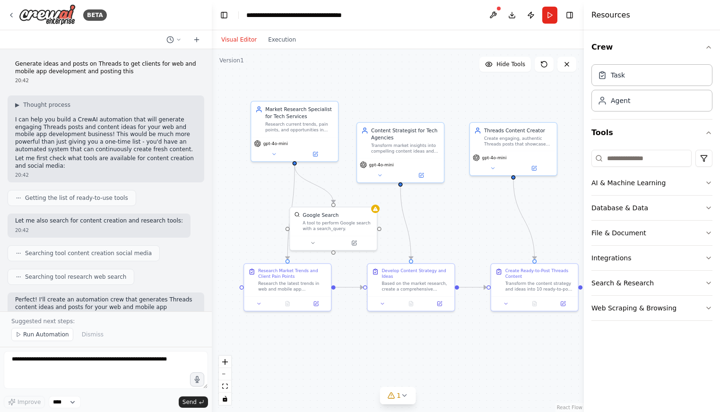
drag, startPoint x: 301, startPoint y: 160, endPoint x: 267, endPoint y: 173, distance: 36.4
click at [267, 173] on div ".deletable-edge-delete-btn { width: 20px; height: 20px; border: 0px solid #ffff…" at bounding box center [398, 230] width 372 height 363
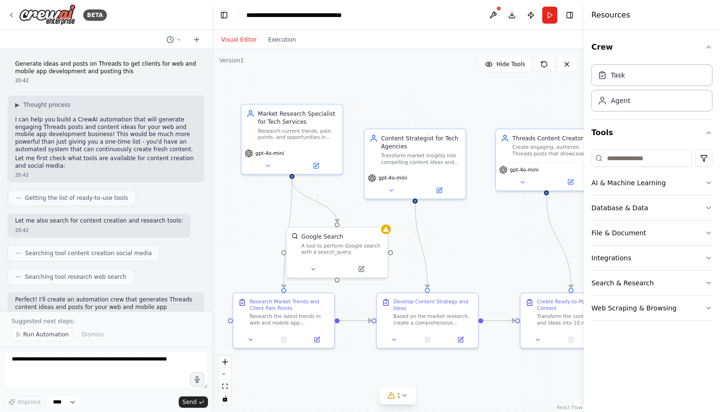
drag, startPoint x: 267, startPoint y: 173, endPoint x: 260, endPoint y: 188, distance: 16.3
click at [260, 188] on div ".deletable-edge-delete-btn { width: 20px; height: 20px; border: 0px solid #ffff…" at bounding box center [398, 230] width 372 height 363
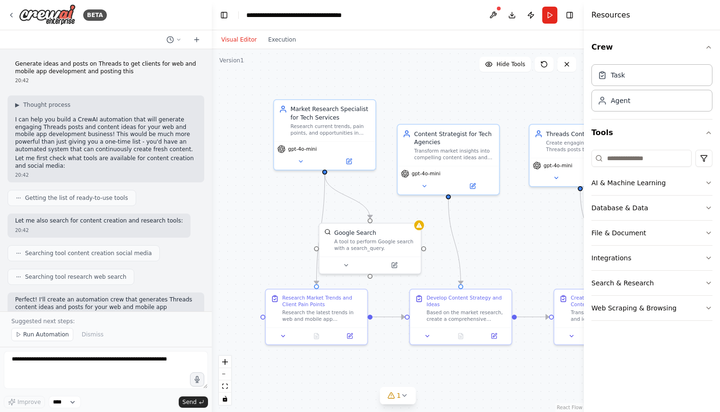
drag, startPoint x: 392, startPoint y: 90, endPoint x: 425, endPoint y: 86, distance: 32.9
click at [425, 86] on div ".deletable-edge-delete-btn { width: 20px; height: 20px; border: 0px solid #ffff…" at bounding box center [398, 230] width 372 height 363
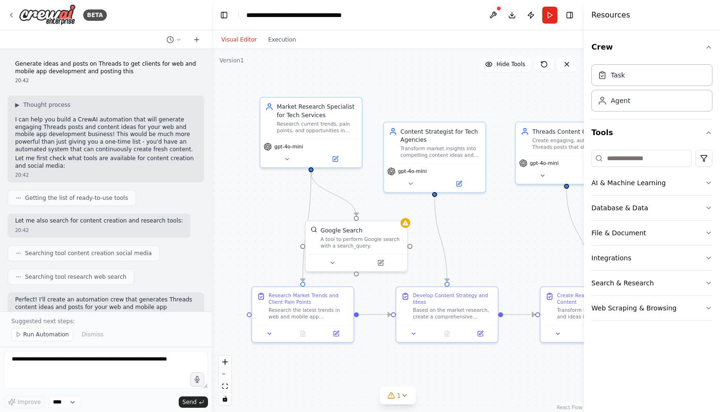
drag, startPoint x: 442, startPoint y: 87, endPoint x: 419, endPoint y: 83, distance: 22.6
click at [419, 83] on div ".deletable-edge-delete-btn { width: 20px; height: 20px; border: 0px solid #ffff…" at bounding box center [398, 230] width 372 height 363
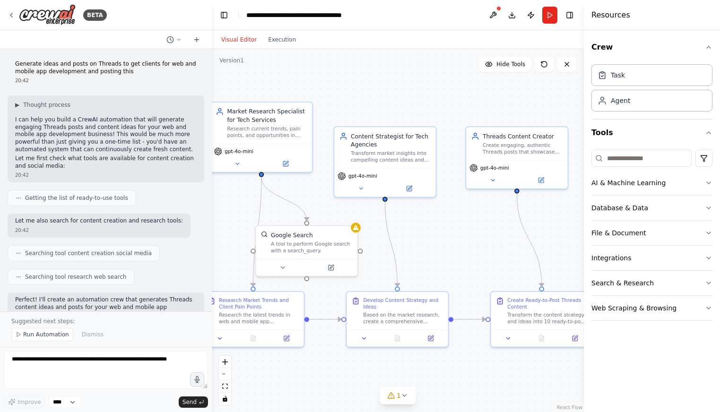
drag, startPoint x: 419, startPoint y: 83, endPoint x: 378, endPoint y: 89, distance: 41.7
click at [378, 89] on div ".deletable-edge-delete-btn { width: 20px; height: 20px; border: 0px solid #ffff…" at bounding box center [398, 230] width 372 height 363
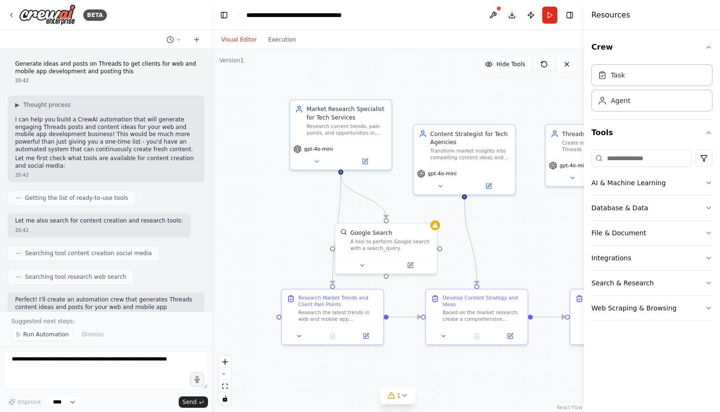
click at [464, 88] on div ".deletable-edge-delete-btn { width: 20px; height: 20px; border: 0px solid #ffff…" at bounding box center [398, 230] width 372 height 363
drag, startPoint x: 484, startPoint y: 87, endPoint x: 403, endPoint y: 80, distance: 81.1
click at [403, 80] on div ".deletable-edge-delete-btn { width: 20px; height: 20px; border: 0px solid #ffff…" at bounding box center [398, 230] width 372 height 363
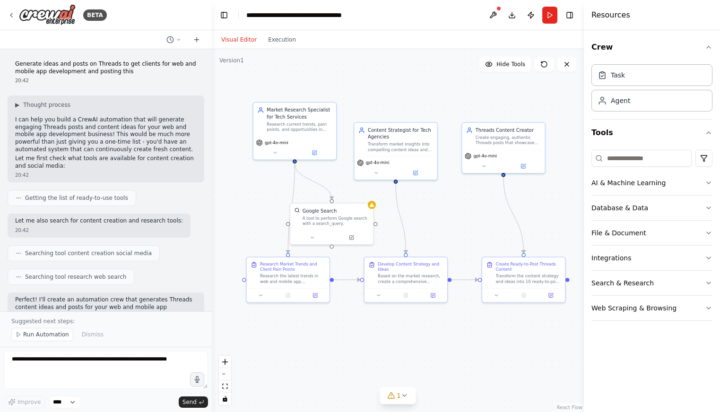
drag, startPoint x: 437, startPoint y: 100, endPoint x: 440, endPoint y: 109, distance: 9.9
click at [440, 109] on div ".deletable-edge-delete-btn { width: 20px; height: 20px; border: 0px solid #ffff…" at bounding box center [398, 230] width 372 height 363
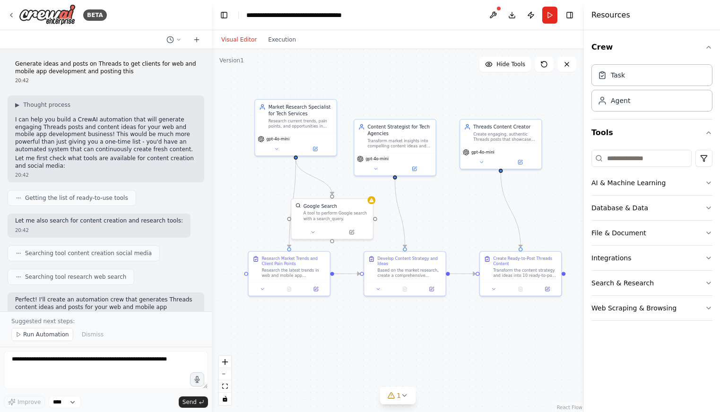
drag, startPoint x: 381, startPoint y: 101, endPoint x: 378, endPoint y: 94, distance: 7.6
click at [378, 94] on div ".deletable-edge-delete-btn { width: 20px; height: 20px; border: 0px solid #ffff…" at bounding box center [398, 230] width 372 height 363
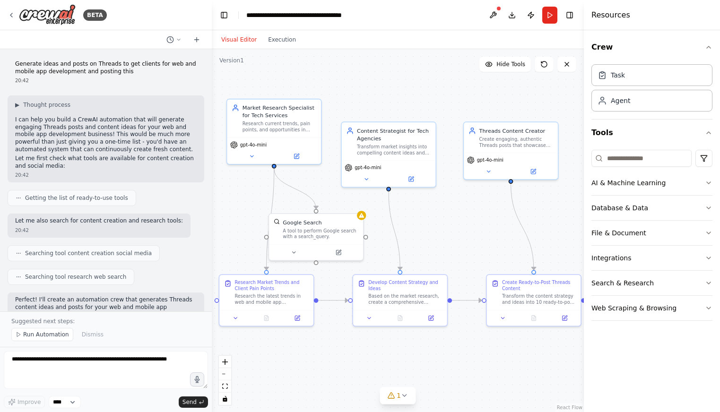
drag, startPoint x: 436, startPoint y: 182, endPoint x: 441, endPoint y: 207, distance: 26.1
click at [441, 207] on div ".deletable-edge-delete-btn { width: 20px; height: 20px; border: 0px solid #ffff…" at bounding box center [398, 230] width 372 height 363
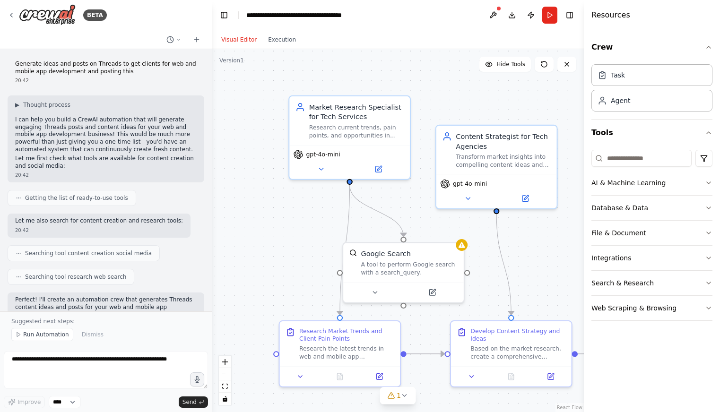
drag, startPoint x: 438, startPoint y: 88, endPoint x: 527, endPoint y: 82, distance: 89.1
click at [527, 82] on div ".deletable-edge-delete-btn { width: 20px; height: 20px; border: 0px solid #ffff…" at bounding box center [398, 230] width 372 height 363
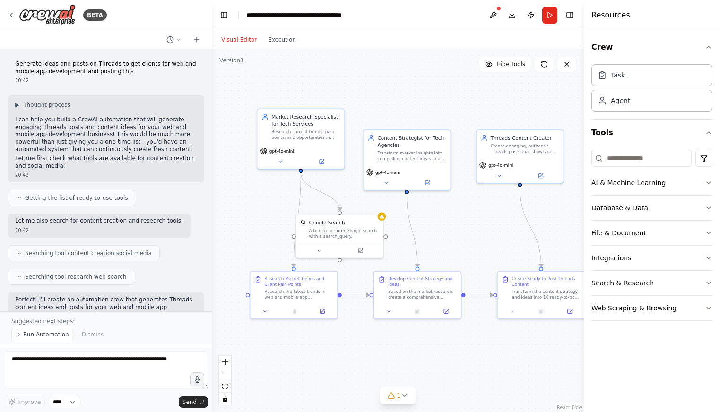
drag, startPoint x: 480, startPoint y: 107, endPoint x: 417, endPoint y: 106, distance: 62.9
click at [417, 106] on div ".deletable-edge-delete-btn { width: 20px; height: 20px; border: 0px solid #ffff…" at bounding box center [398, 230] width 372 height 363
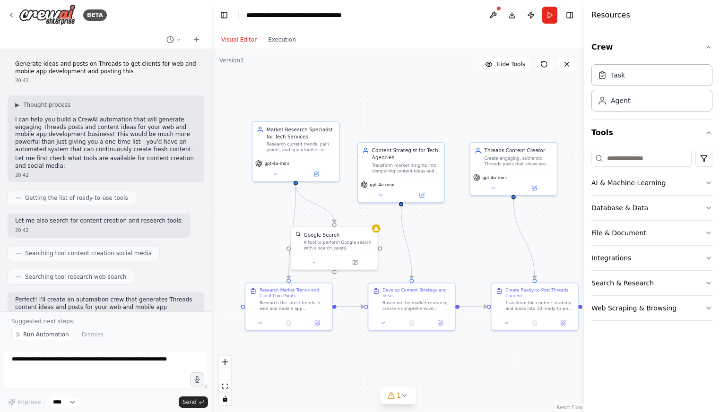
click at [480, 238] on div ".deletable-edge-delete-btn { width: 20px; height: 20px; border: 0px solid #ffff…" at bounding box center [398, 230] width 372 height 363
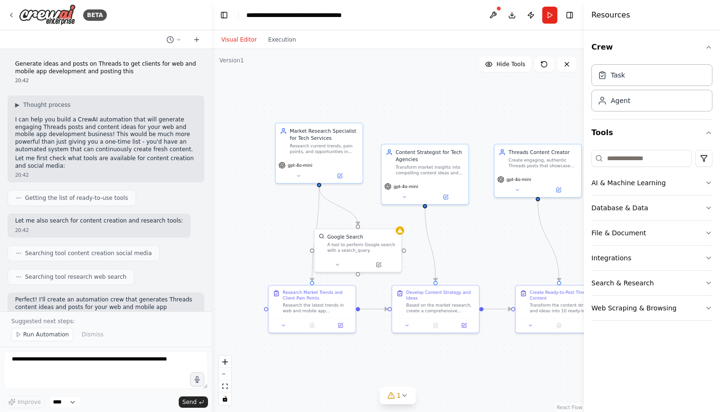
drag, startPoint x: 432, startPoint y: 107, endPoint x: 473, endPoint y: 108, distance: 41.1
click at [473, 108] on div ".deletable-edge-delete-btn { width: 20px; height: 20px; border: 0px solid #ffff…" at bounding box center [398, 230] width 372 height 363
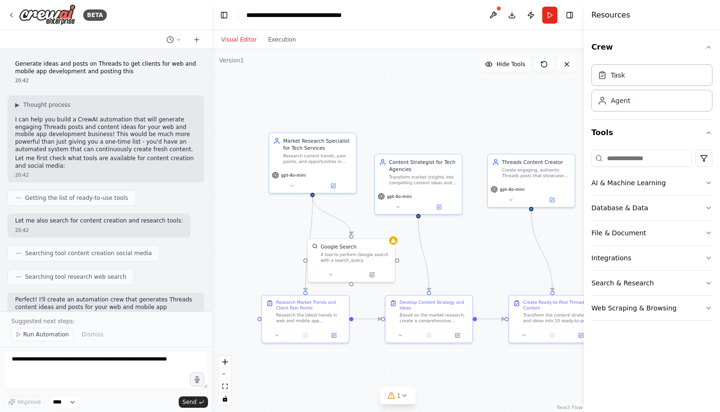
click at [425, 117] on div ".deletable-edge-delete-btn { width: 20px; height: 20px; border: 0px solid #ffff…" at bounding box center [398, 230] width 372 height 363
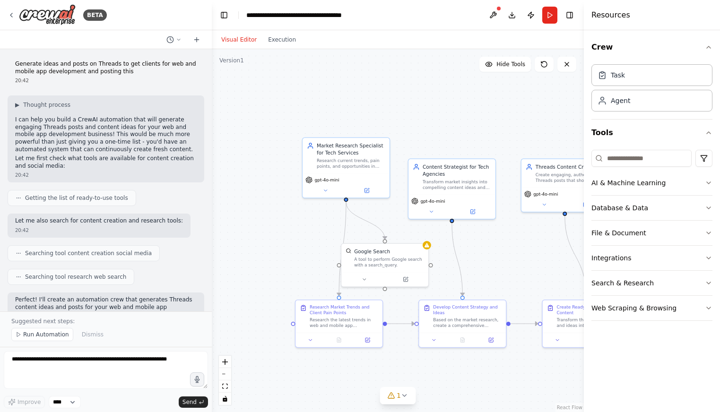
drag, startPoint x: 393, startPoint y: 121, endPoint x: 426, endPoint y: 126, distance: 33.9
click at [426, 126] on div ".deletable-edge-delete-btn { width: 20px; height: 20px; border: 0px solid #ffff…" at bounding box center [398, 230] width 372 height 363
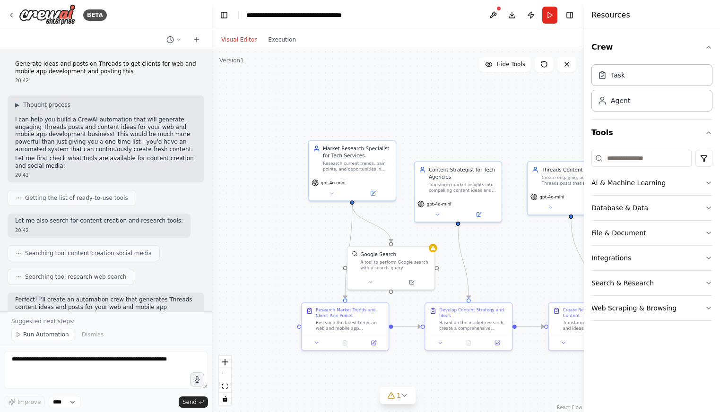
drag, startPoint x: 426, startPoint y: 126, endPoint x: 463, endPoint y: 139, distance: 38.6
click at [463, 139] on div ".deletable-edge-delete-btn { width: 20px; height: 20px; border: 0px solid #ffff…" at bounding box center [398, 230] width 372 height 363
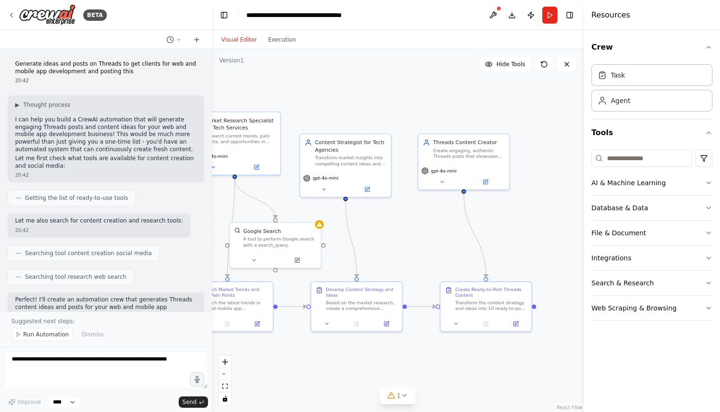
drag, startPoint x: 470, startPoint y: 139, endPoint x: 321, endPoint y: 97, distance: 154.9
click at [321, 97] on div ".deletable-edge-delete-btn { width: 20px; height: 20px; border: 0px solid #ffff…" at bounding box center [398, 230] width 372 height 363
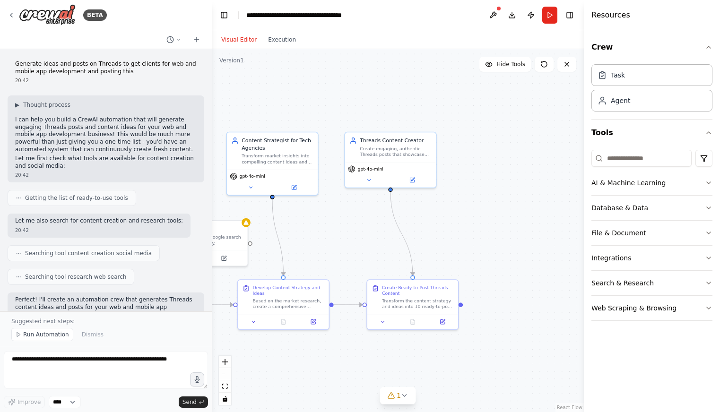
drag, startPoint x: 456, startPoint y: 114, endPoint x: 382, endPoint y: 114, distance: 73.7
click at [382, 114] on div ".deletable-edge-delete-btn { width: 20px; height: 20px; border: 0px solid #ffff…" at bounding box center [398, 230] width 372 height 363
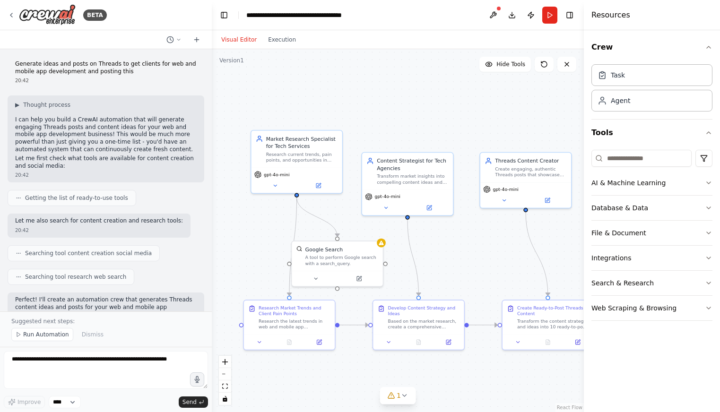
drag, startPoint x: 477, startPoint y: 129, endPoint x: 522, endPoint y: 135, distance: 44.8
click at [522, 135] on div ".deletable-edge-delete-btn { width: 20px; height: 20px; border: 0px solid #ffff…" at bounding box center [398, 230] width 372 height 363
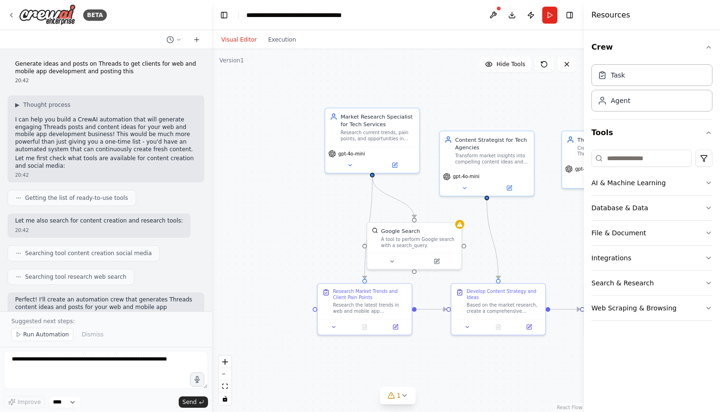
drag, startPoint x: 373, startPoint y: 87, endPoint x: 421, endPoint y: 67, distance: 51.7
click at [421, 67] on div ".deletable-edge-delete-btn { width: 20px; height: 20px; border: 0px solid #ffff…" at bounding box center [398, 230] width 372 height 363
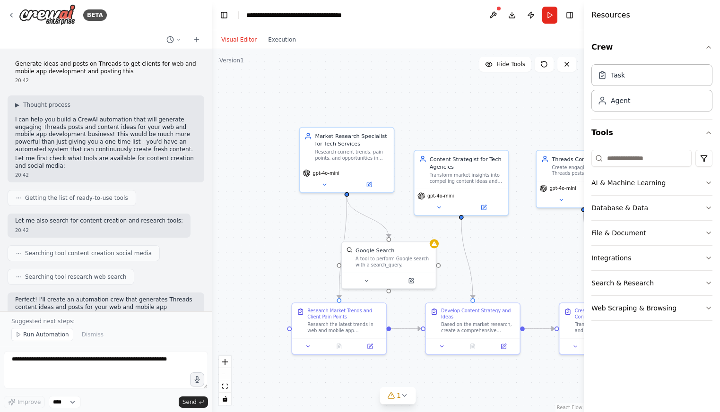
drag, startPoint x: 397, startPoint y: 86, endPoint x: 399, endPoint y: 112, distance: 25.7
click at [399, 112] on div ".deletable-edge-delete-btn { width: 20px; height: 20px; border: 0px solid #ffff…" at bounding box center [398, 230] width 372 height 363
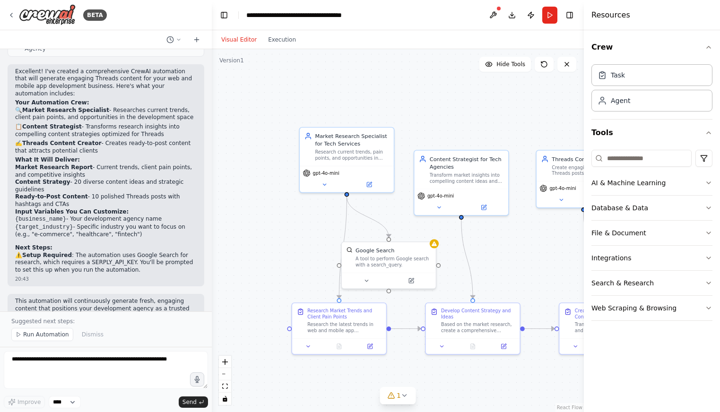
scroll to position [609, 0]
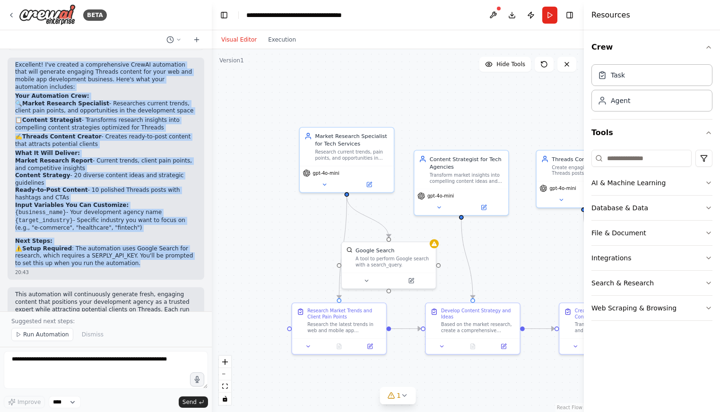
drag, startPoint x: 146, startPoint y: 259, endPoint x: 29, endPoint y: 65, distance: 226.3
click at [14, 64] on div "Excellent! I've created a comprehensive CrewAI automation that will generate en…" at bounding box center [106, 169] width 197 height 222
copy div "Loremipsu! D'si ametcon a elitseddoeius TempOR incididunt utla etdo magnaali en…"
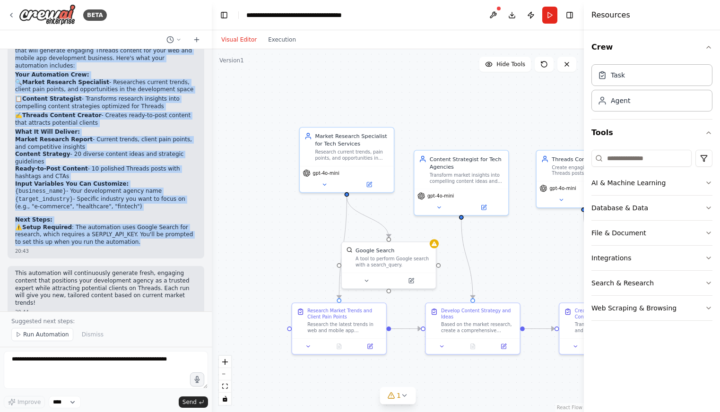
click at [430, 87] on div ".deletable-edge-delete-btn { width: 20px; height: 20px; border: 0px solid #ffff…" at bounding box center [398, 230] width 372 height 363
click at [163, 82] on p "🔍 Market Research Specialist - Researches current trends, client pain points, a…" at bounding box center [106, 86] width 182 height 15
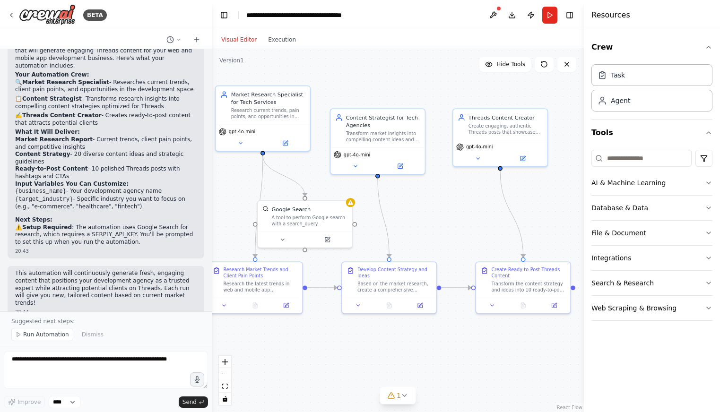
drag, startPoint x: 460, startPoint y: 125, endPoint x: 376, endPoint y: 84, distance: 93.4
click at [376, 84] on div ".deletable-edge-delete-btn { width: 20px; height: 20px; border: 0px solid #ffff…" at bounding box center [398, 230] width 372 height 363
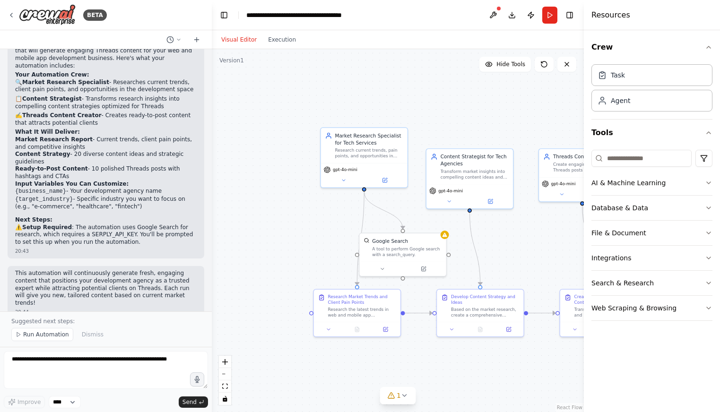
drag, startPoint x: 414, startPoint y: 117, endPoint x: 471, endPoint y: 136, distance: 59.8
click at [471, 136] on div ".deletable-edge-delete-btn { width: 20px; height: 20px; border: 0px solid #ffff…" at bounding box center [398, 230] width 372 height 363
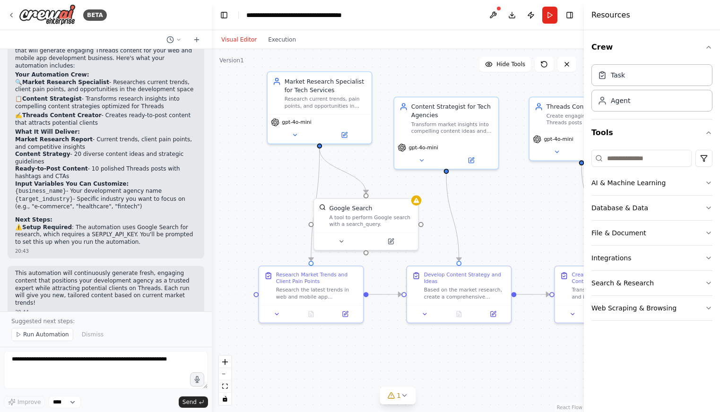
drag, startPoint x: 450, startPoint y: 104, endPoint x: 426, endPoint y: 48, distance: 60.4
click at [426, 48] on div "Visual Editor Execution Version 1 Hide Tools .deletable-edge-delete-btn { width…" at bounding box center [398, 221] width 372 height 382
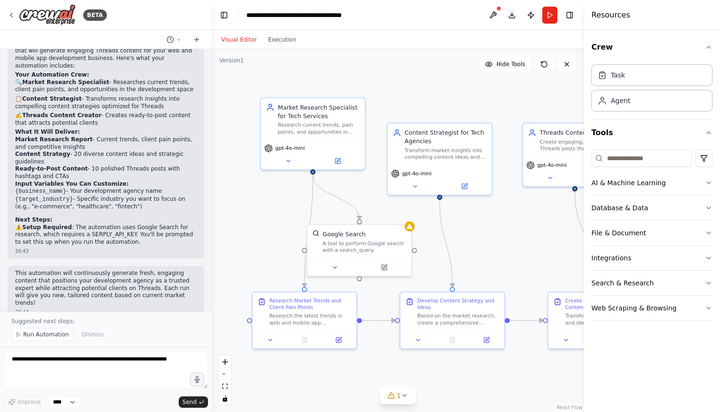
click at [410, 94] on div ".deletable-edge-delete-btn { width: 20px; height: 20px; border: 0px solid #ffff…" at bounding box center [398, 230] width 372 height 363
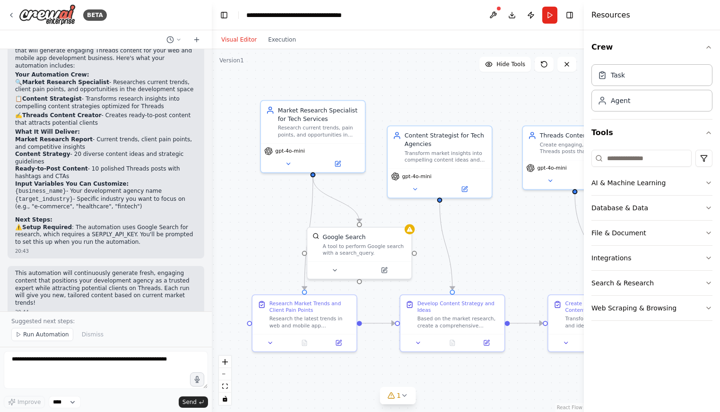
drag, startPoint x: 410, startPoint y: 94, endPoint x: 412, endPoint y: 108, distance: 14.3
click at [412, 108] on div ".deletable-edge-delete-btn { width: 20px; height: 20px; border: 0px solid #ffff…" at bounding box center [398, 230] width 372 height 363
